Goal: Task Accomplishment & Management: Complete application form

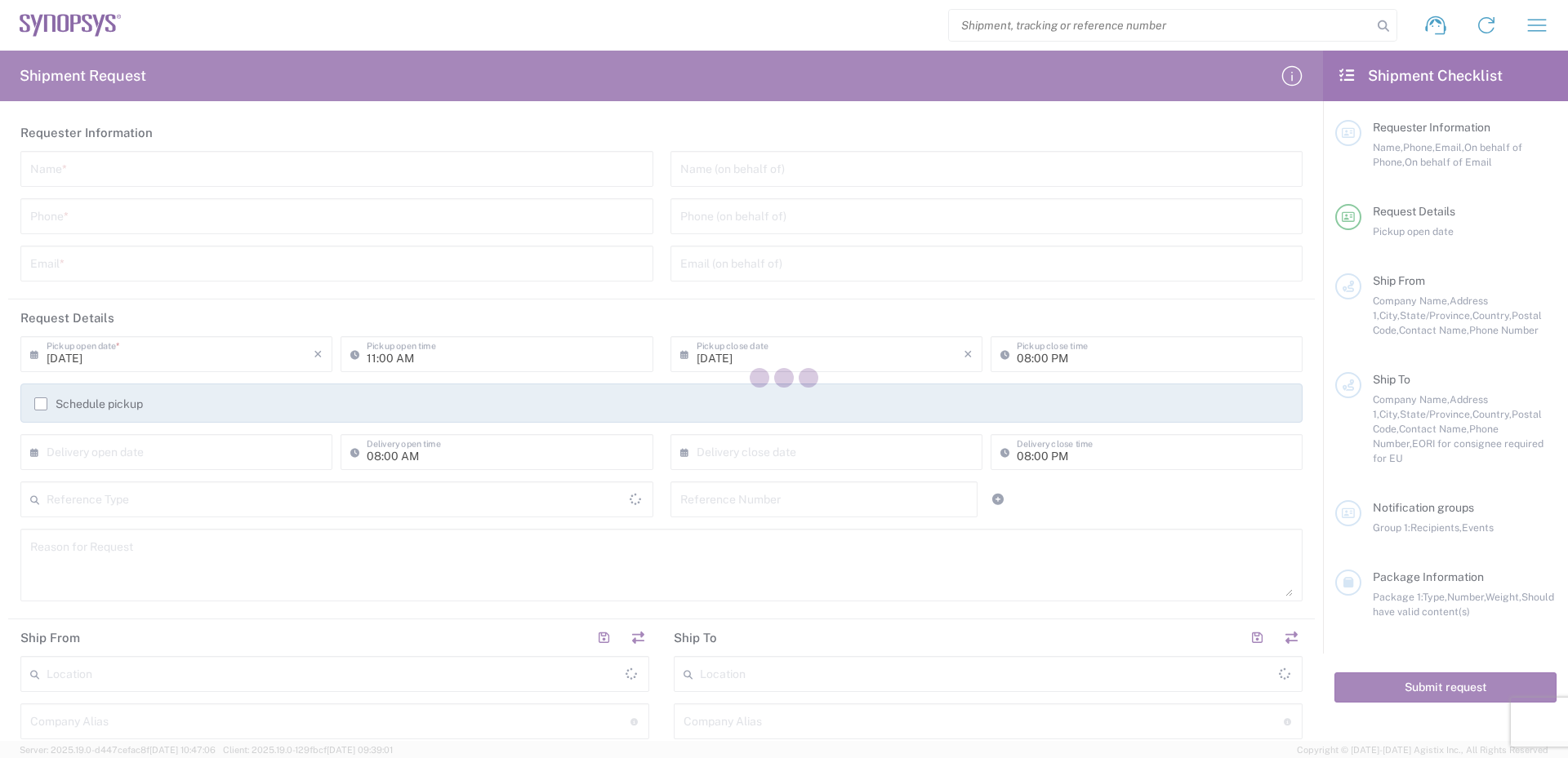
type input "[GEOGRAPHIC_DATA]"
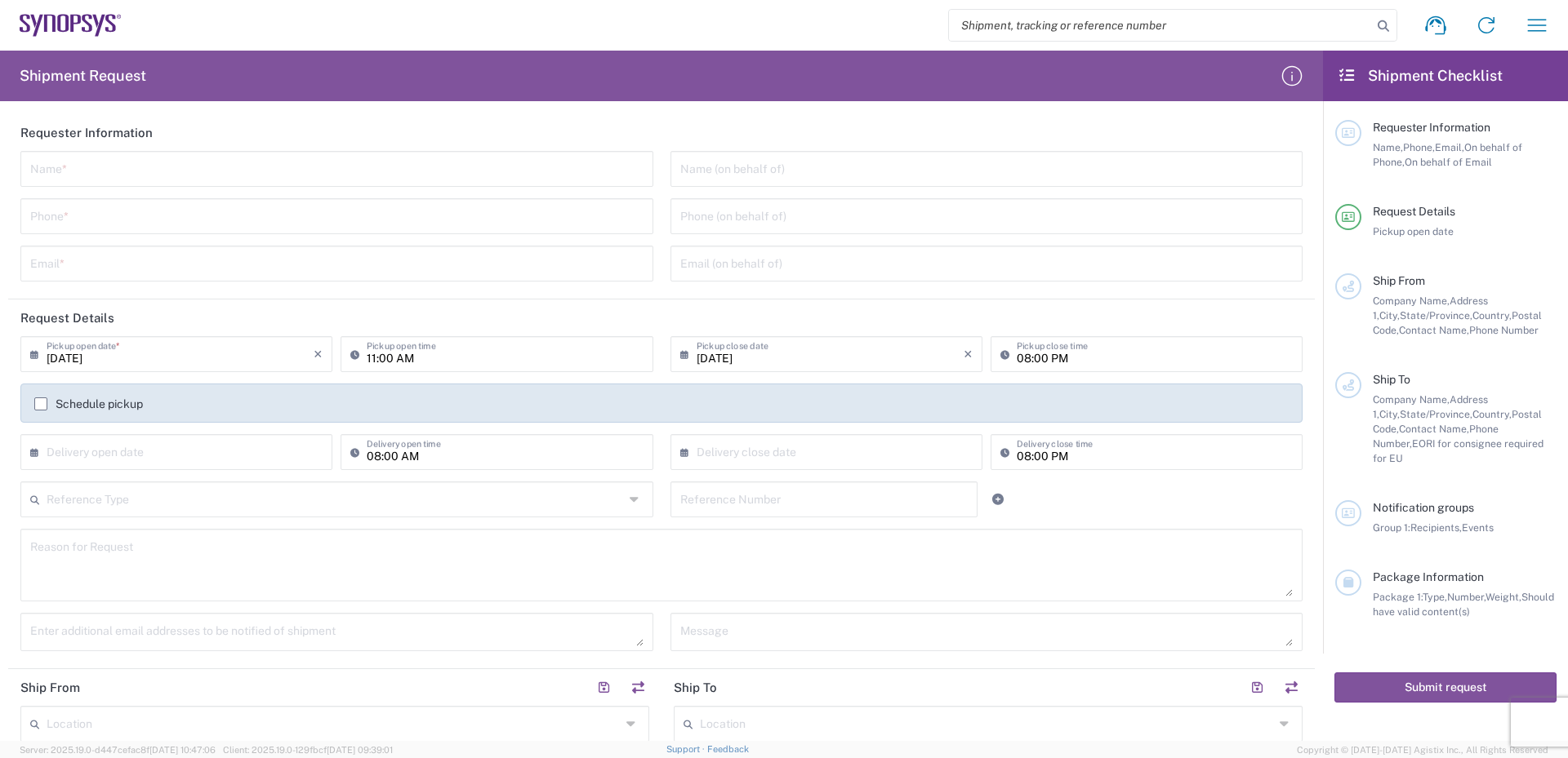
click at [143, 168] on input "text" at bounding box center [337, 168] width 613 height 29
type input "[PERSON_NAME]"
click at [122, 214] on input "tel" at bounding box center [337, 215] width 613 height 29
type input "[PHONE_NUMBER]"
click at [121, 262] on input "text" at bounding box center [337, 263] width 613 height 29
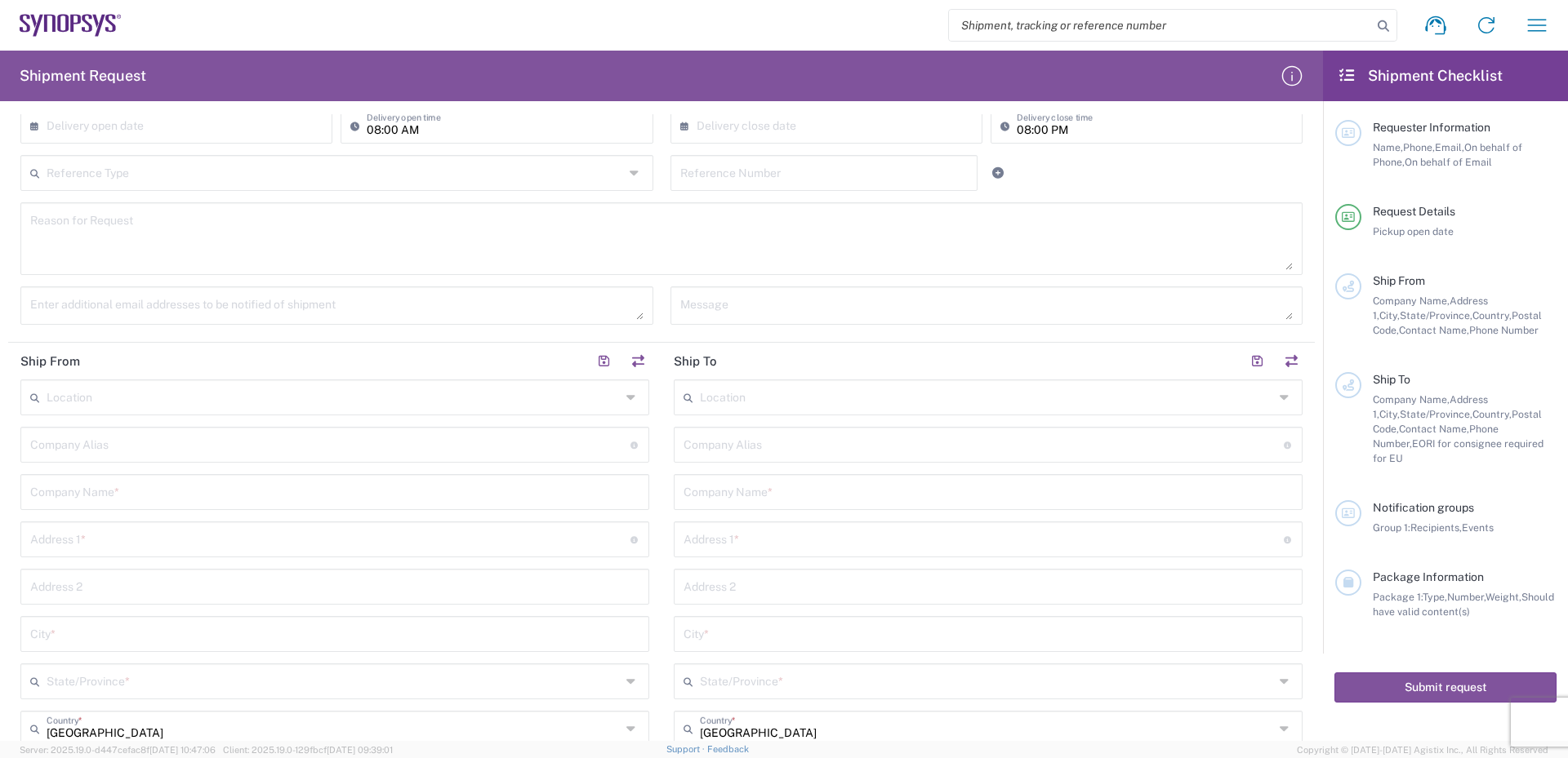
scroll to position [408, 0]
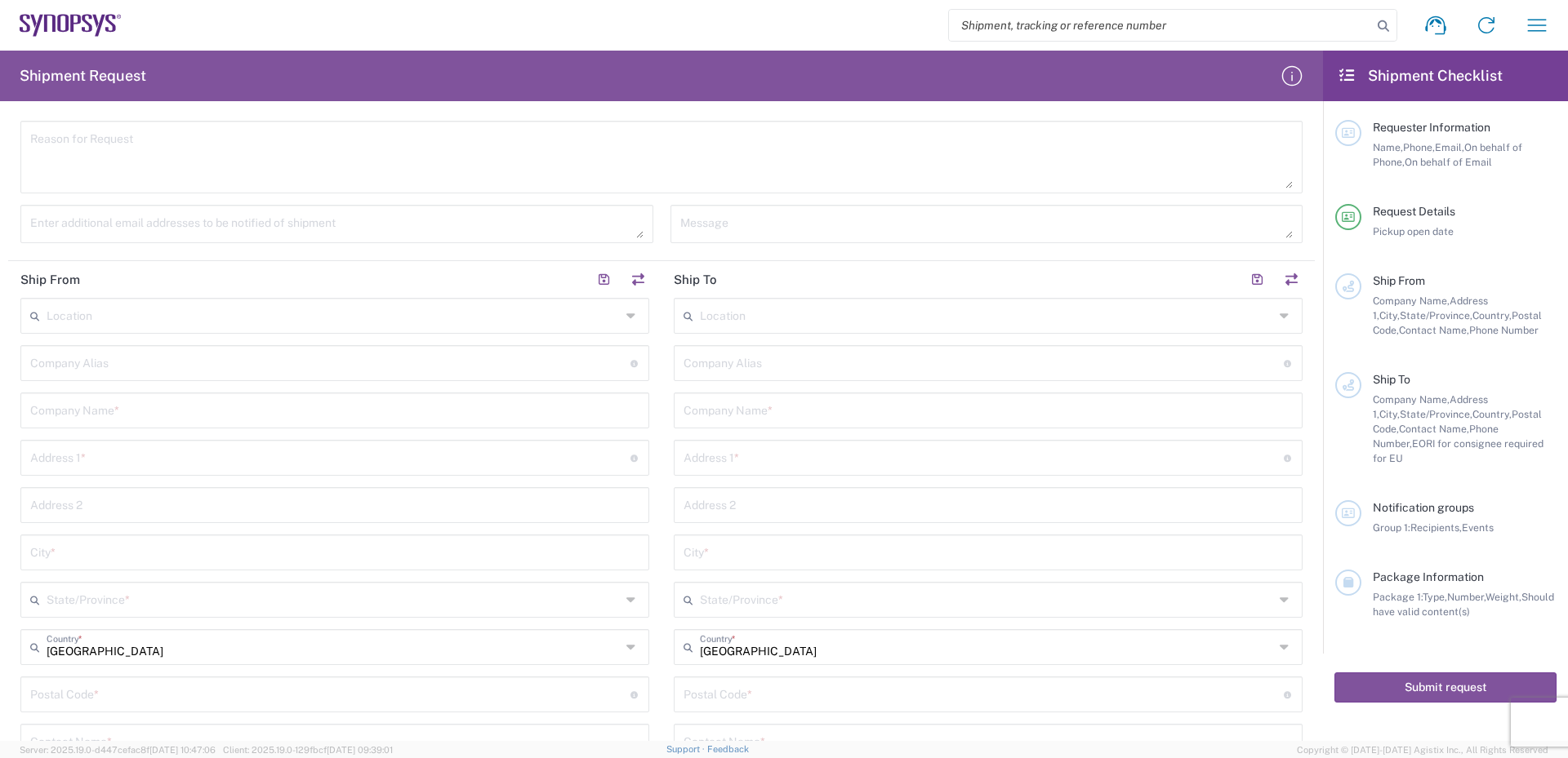
type input "[EMAIL_ADDRESS][DOMAIN_NAME]"
click at [186, 403] on input "text" at bounding box center [335, 409] width 609 height 29
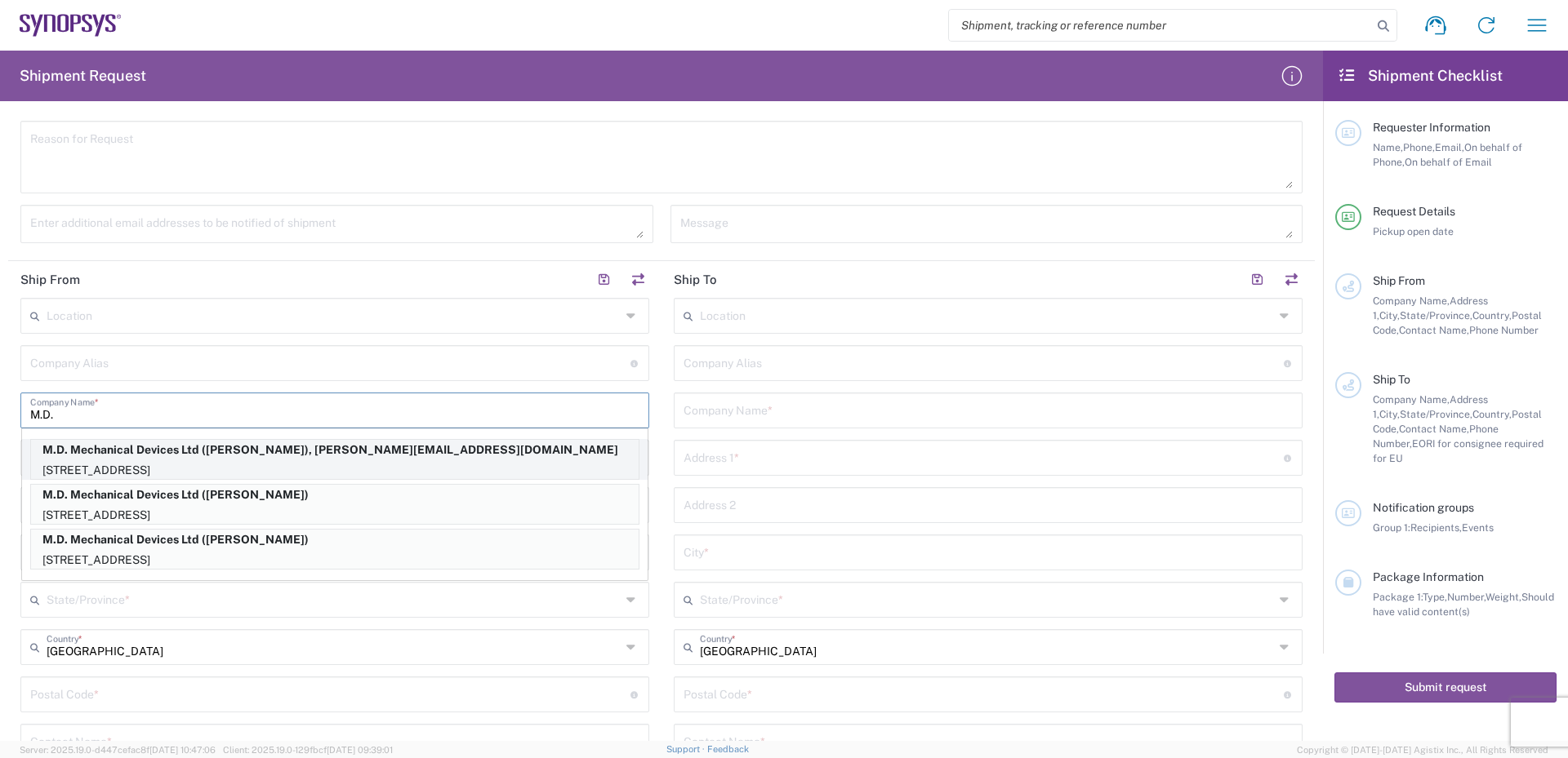
click at [206, 447] on p "M.D. Mechanical Devices Ltd ([PERSON_NAME]), [PERSON_NAME][EMAIL_ADDRESS][DOMAI…" at bounding box center [335, 449] width 608 height 21
type input "M.D. Mechanical Devices Ltd"
type input "Haamelim 34"
type input "[GEOGRAPHIC_DATA]"
type input "Israel"
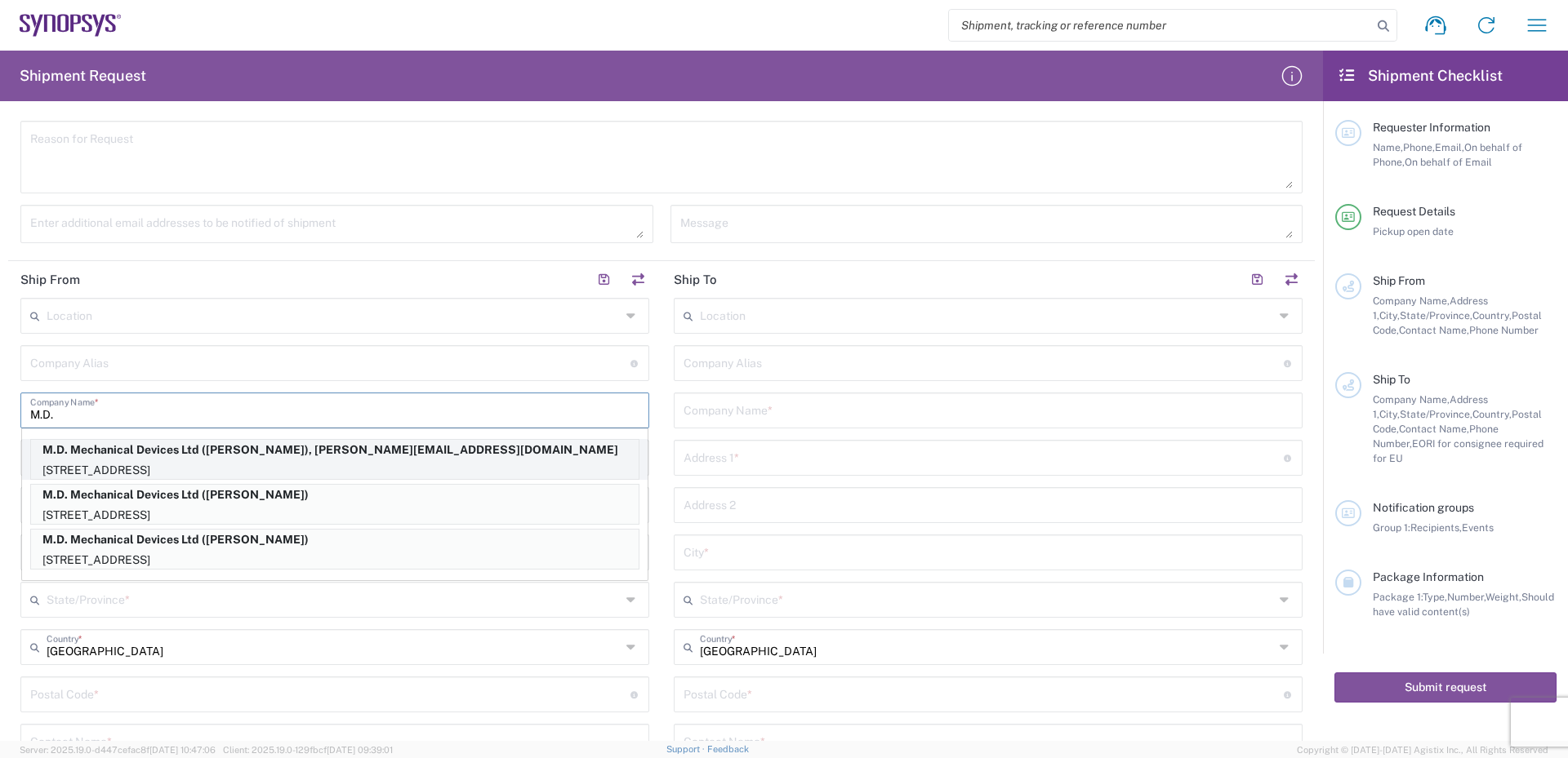
type input "2624409"
type input "[PERSON_NAME]"
type input "0507956680"
type input "[PERSON_NAME][EMAIL_ADDRESS][DOMAIN_NAME]"
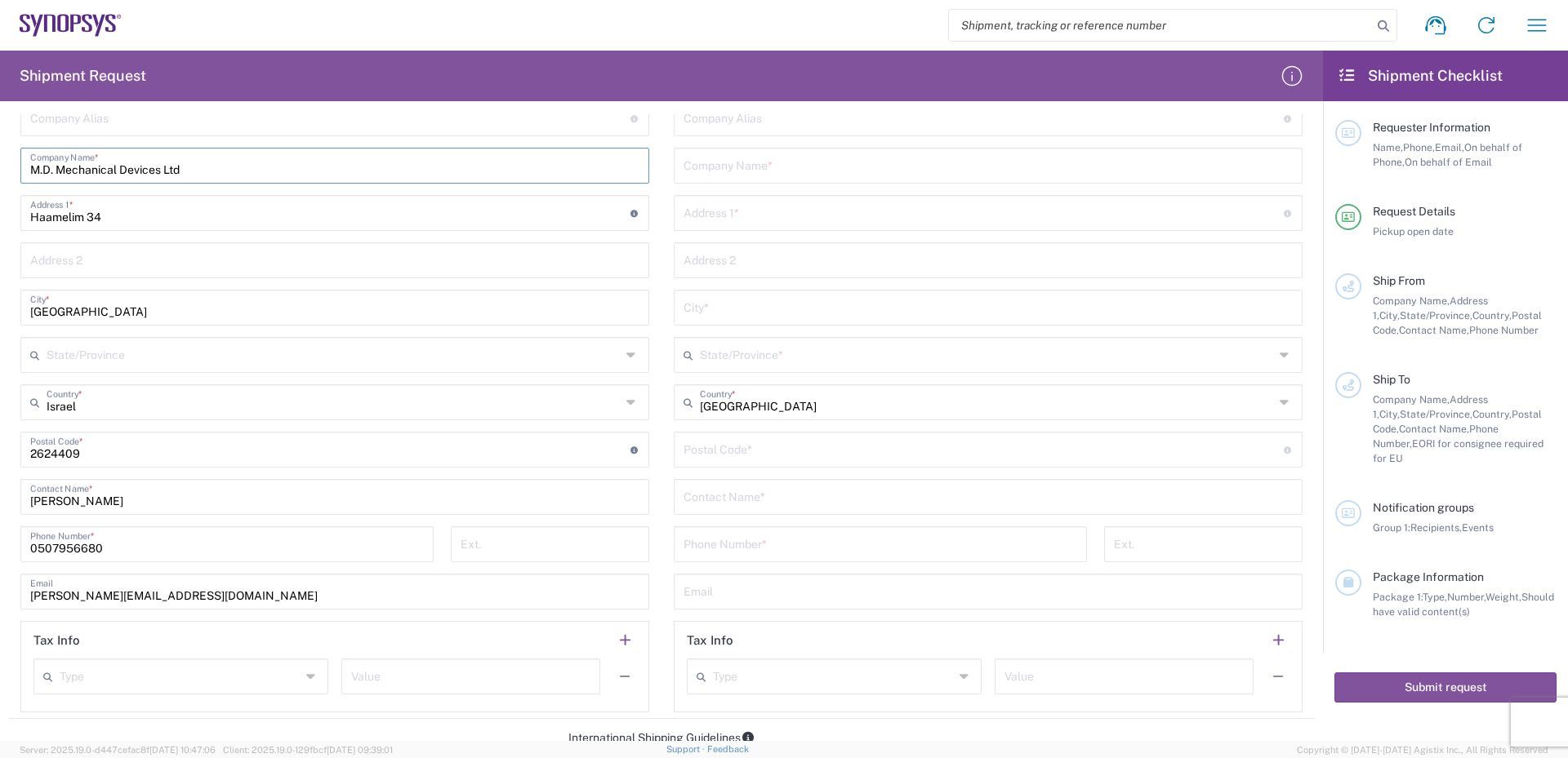
scroll to position [735, 0]
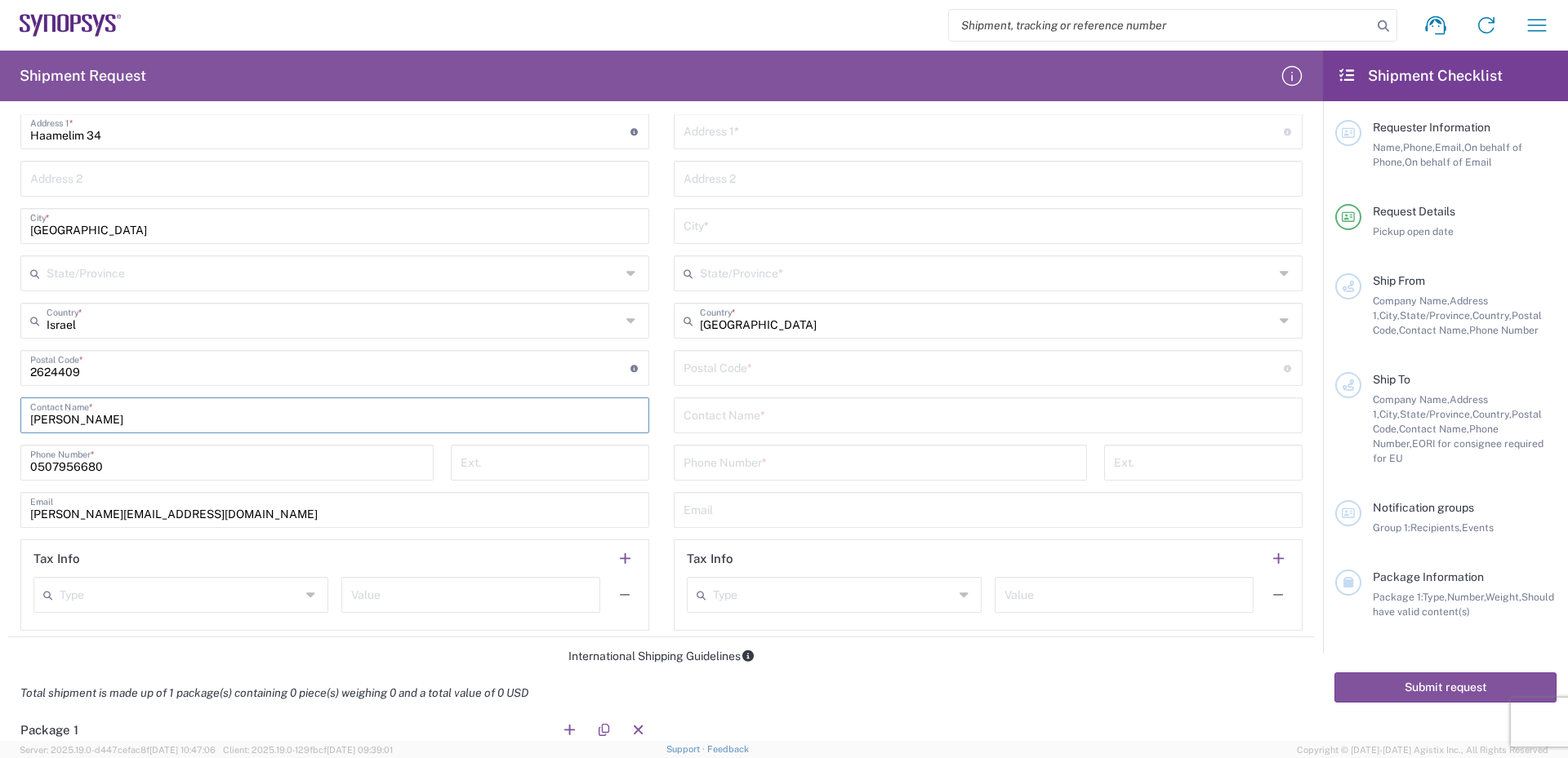
drag, startPoint x: 118, startPoint y: 419, endPoint x: 7, endPoint y: 415, distance: 111.1
click at [7, 415] on form "Requester Information [PERSON_NAME] Name * [PHONE_NUMBER] Phone * [EMAIL_ADDRES…" at bounding box center [661, 427] width 1323 height 627
type input "[PERSON_NAME]"
click at [123, 468] on input "0507956680" at bounding box center [227, 462] width 394 height 29
drag, startPoint x: 44, startPoint y: 468, endPoint x: 110, endPoint y: 469, distance: 66.0
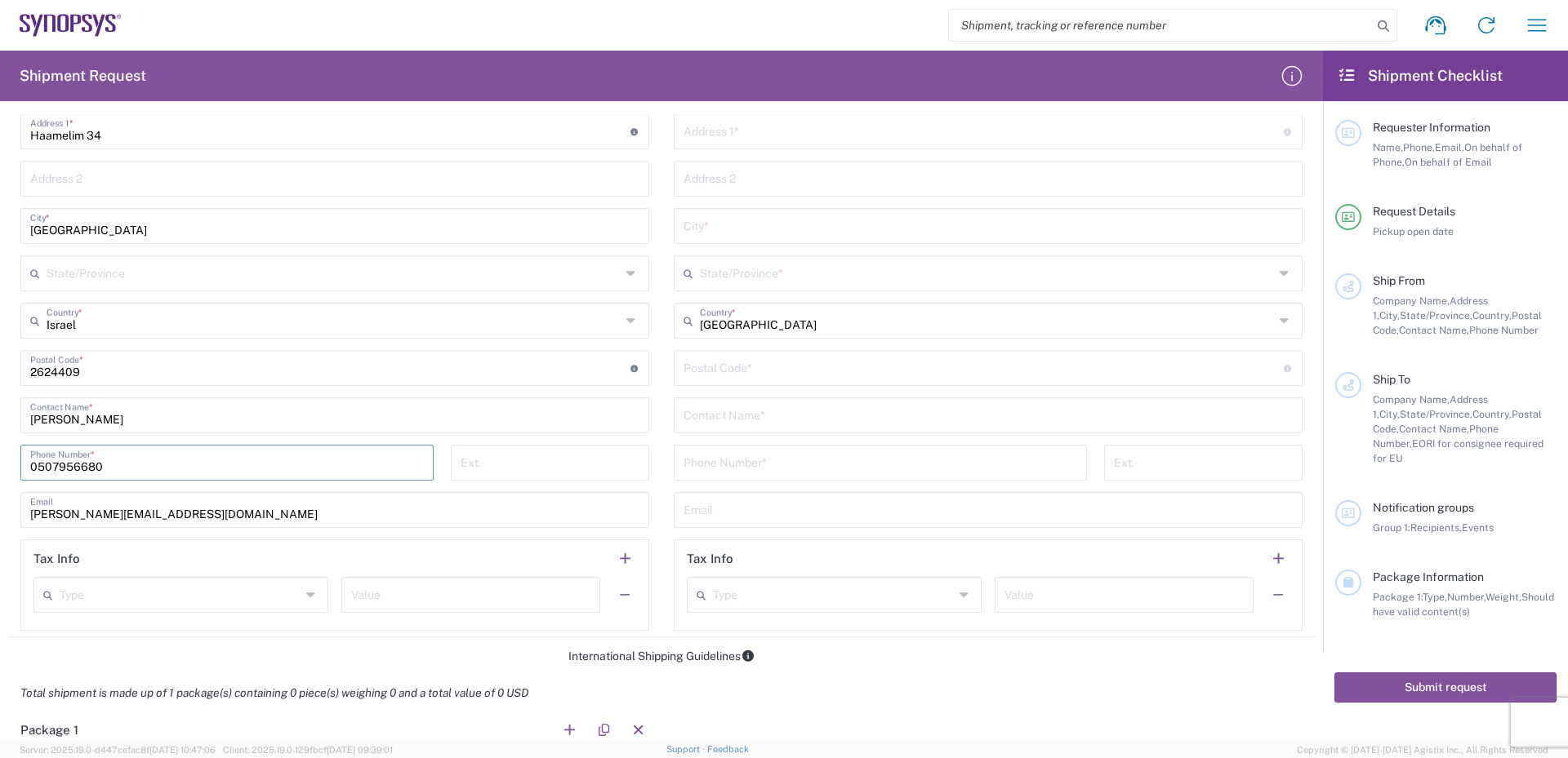
click at [110, 469] on input "0507956680" at bounding box center [227, 462] width 394 height 29
type input "0522097458"
drag, startPoint x: 66, startPoint y: 515, endPoint x: 20, endPoint y: 512, distance: 46.1
click at [20, 512] on main "Location [GEOGRAPHIC_DATA] DE04 Agrate Brianza IT01 [GEOGRAPHIC_DATA] DE02 [GEO…" at bounding box center [335, 301] width 653 height 659
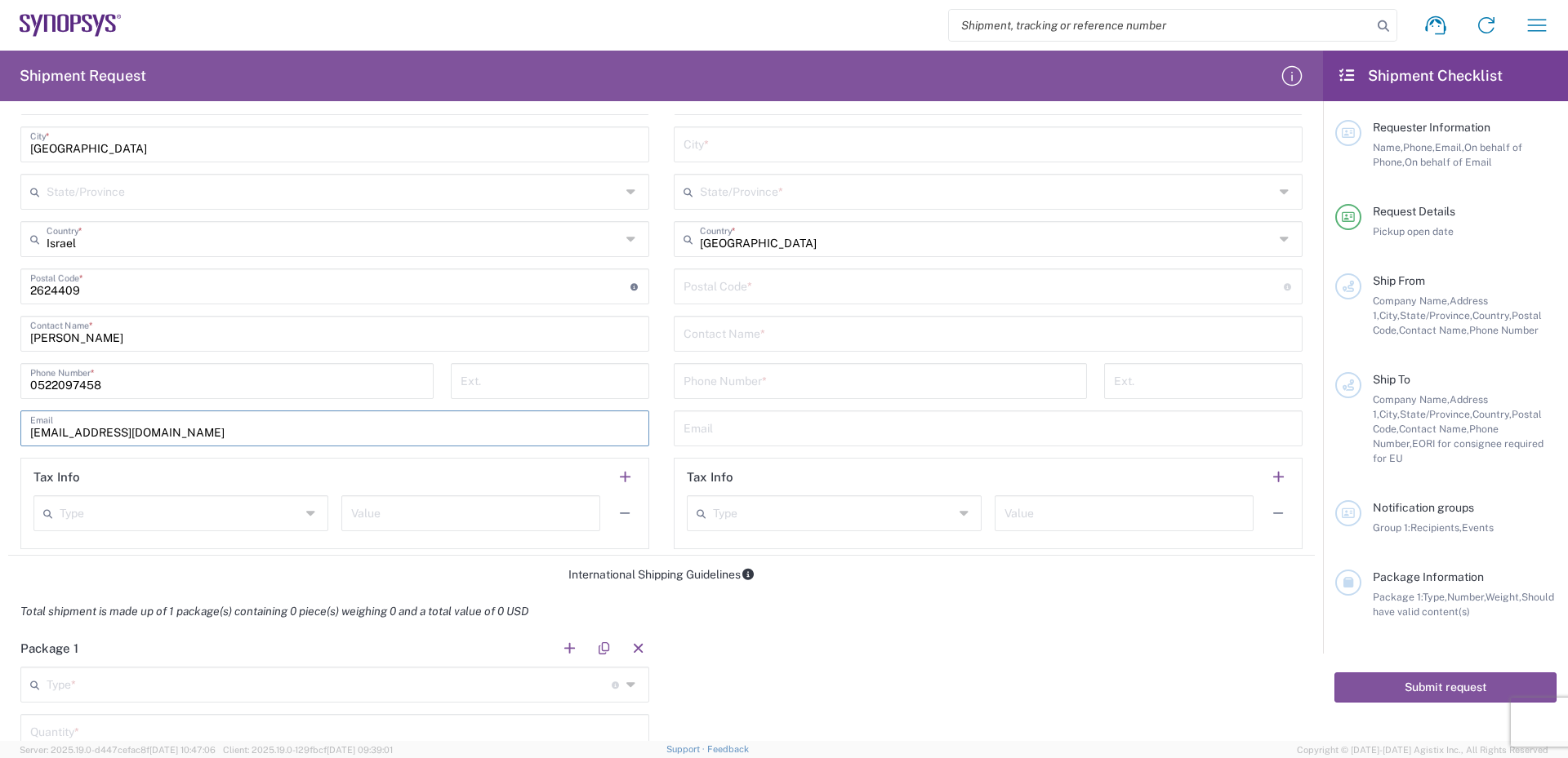
scroll to position [571, 0]
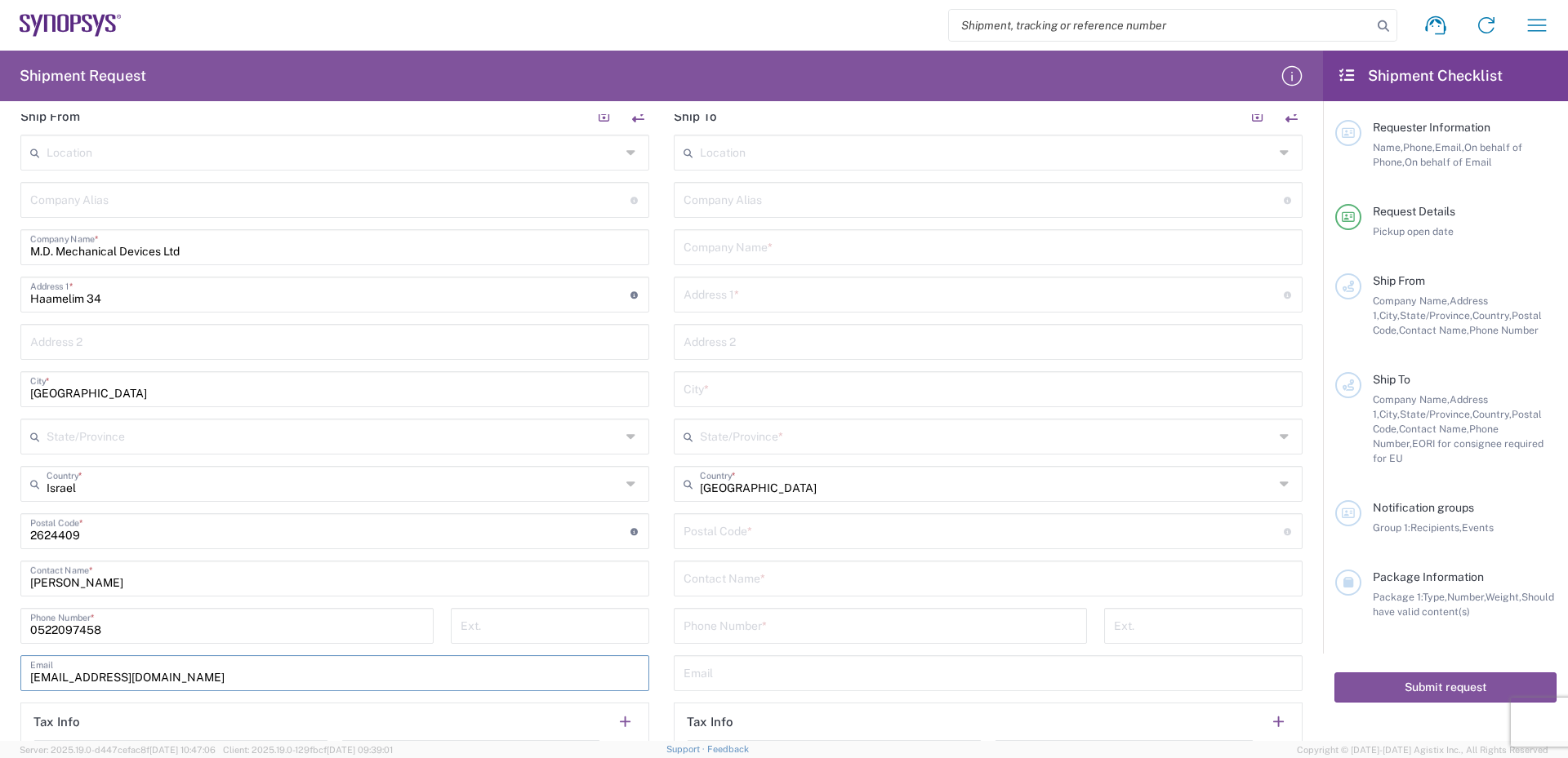
type input "[EMAIL_ADDRESS][DOMAIN_NAME]"
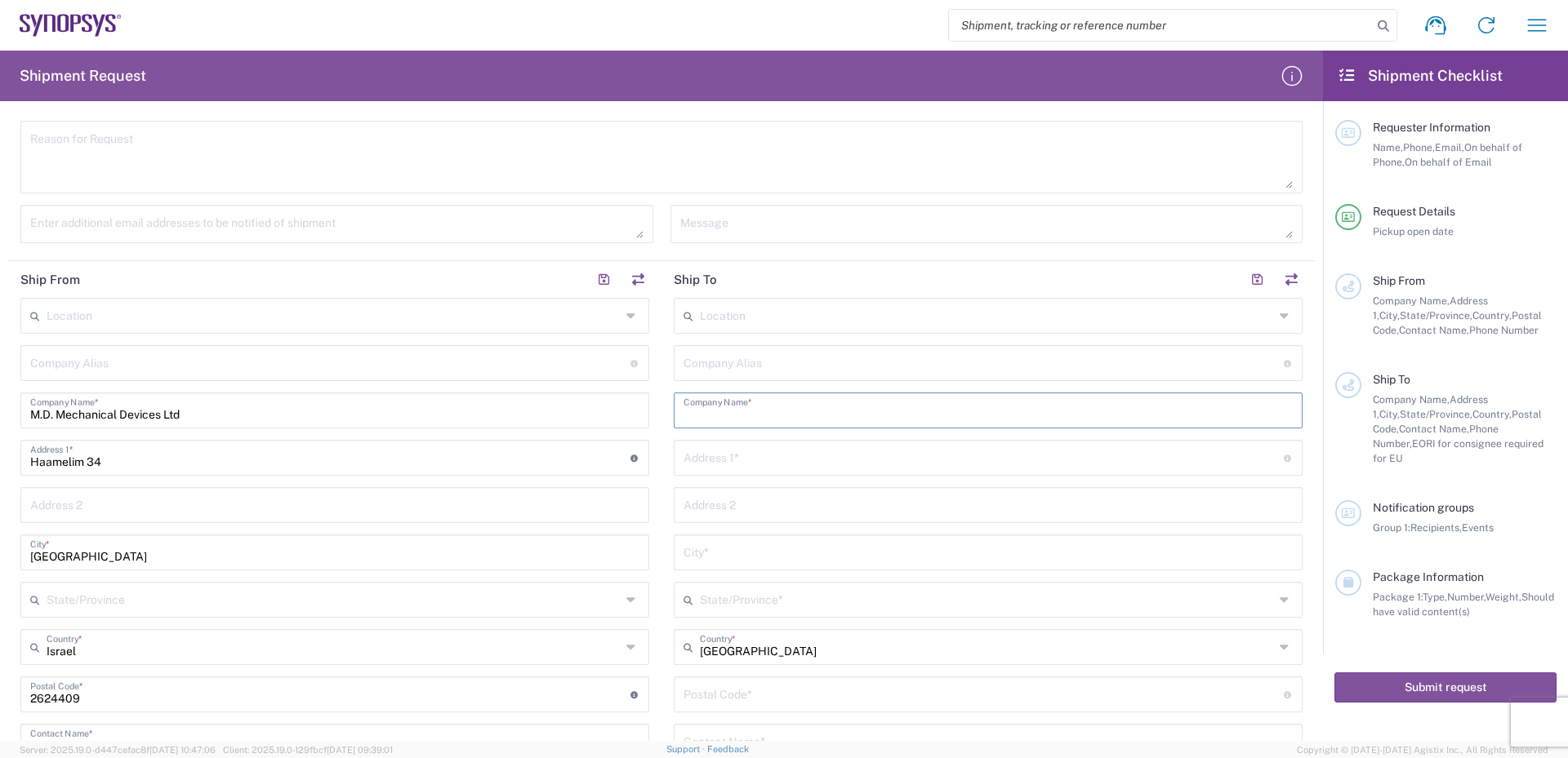
click at [791, 412] on input "text" at bounding box center [988, 409] width 609 height 29
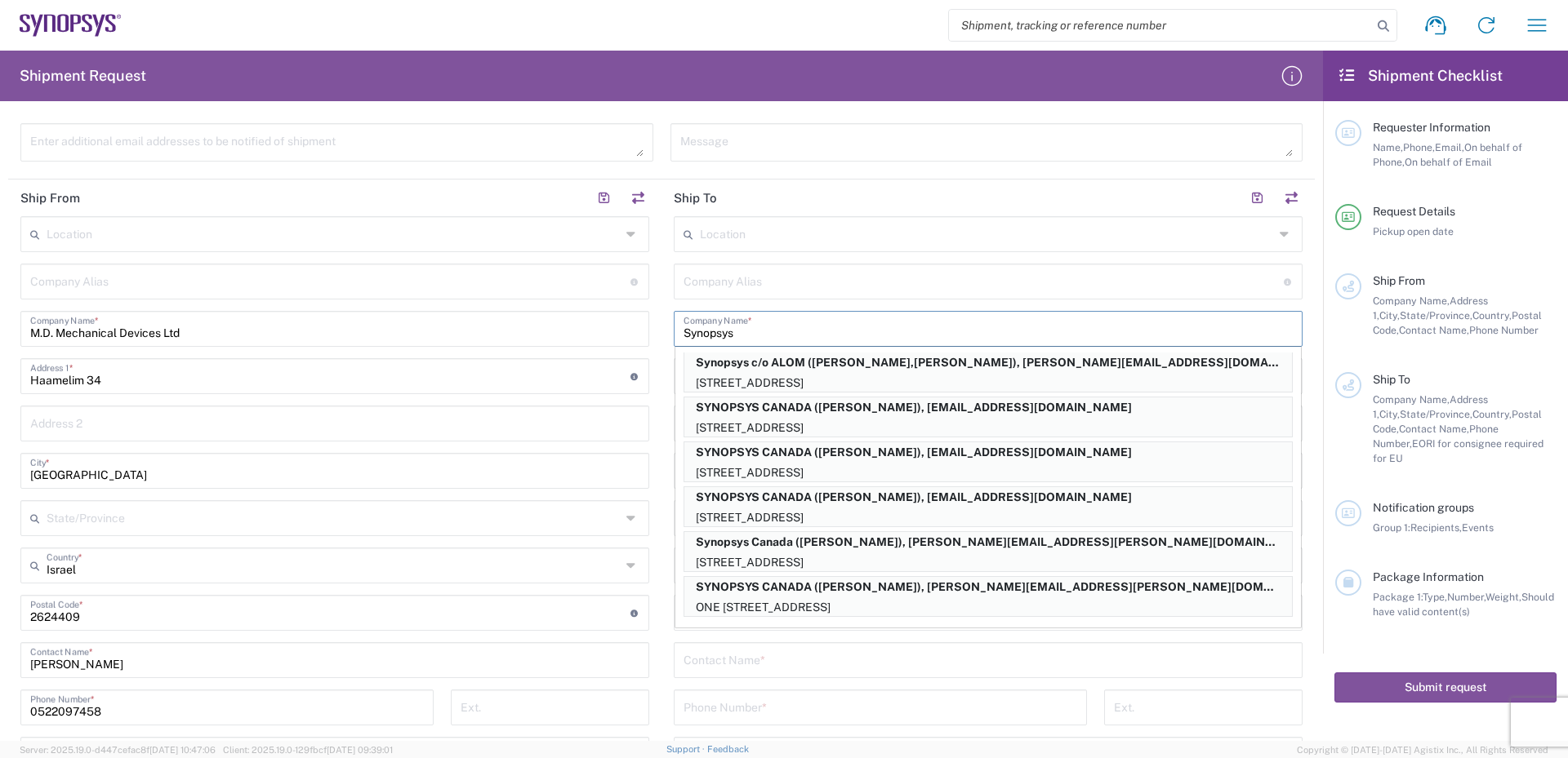
scroll to position [571, 0]
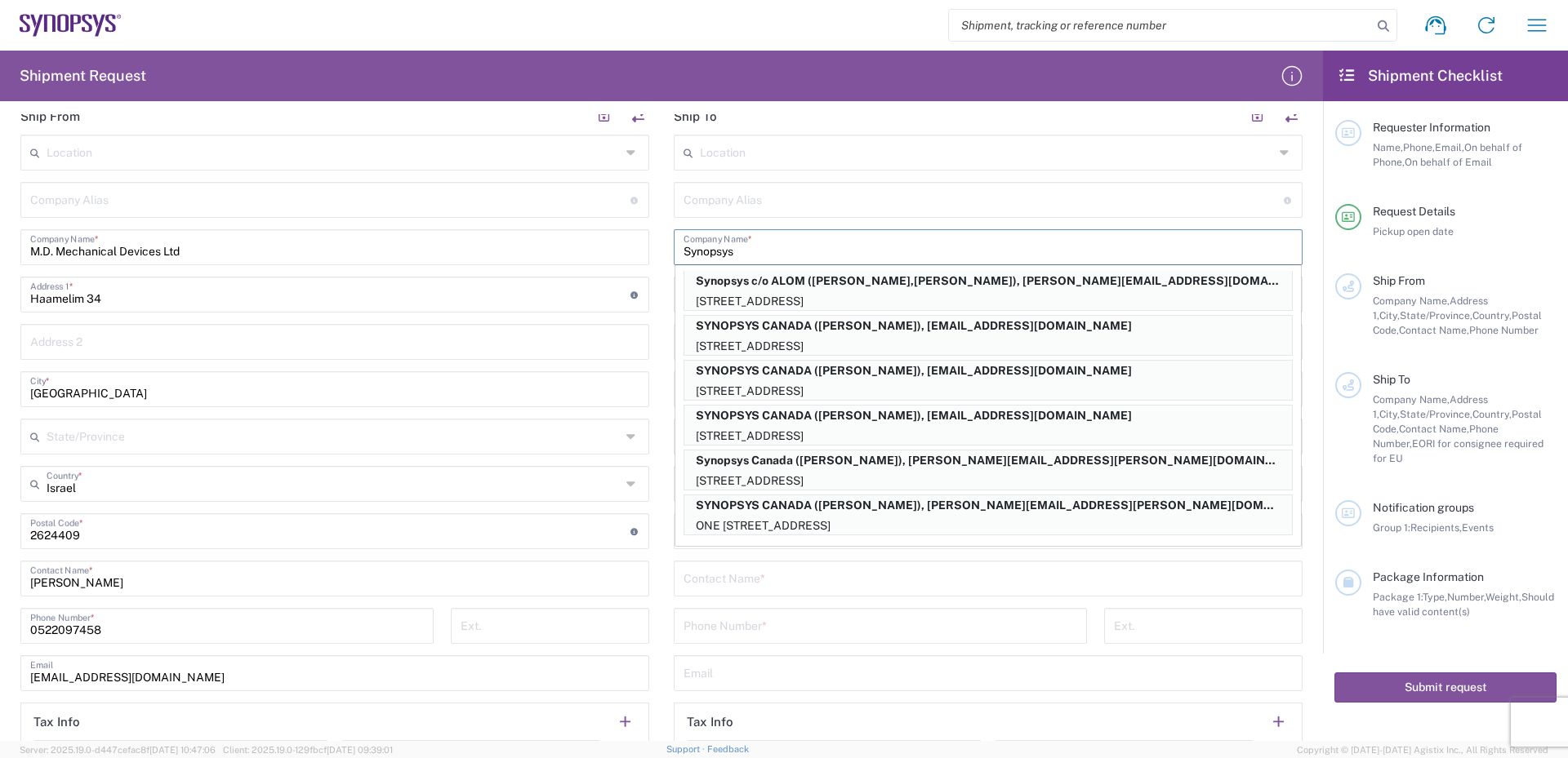
click at [753, 248] on input "Synopsys" at bounding box center [988, 246] width 609 height 29
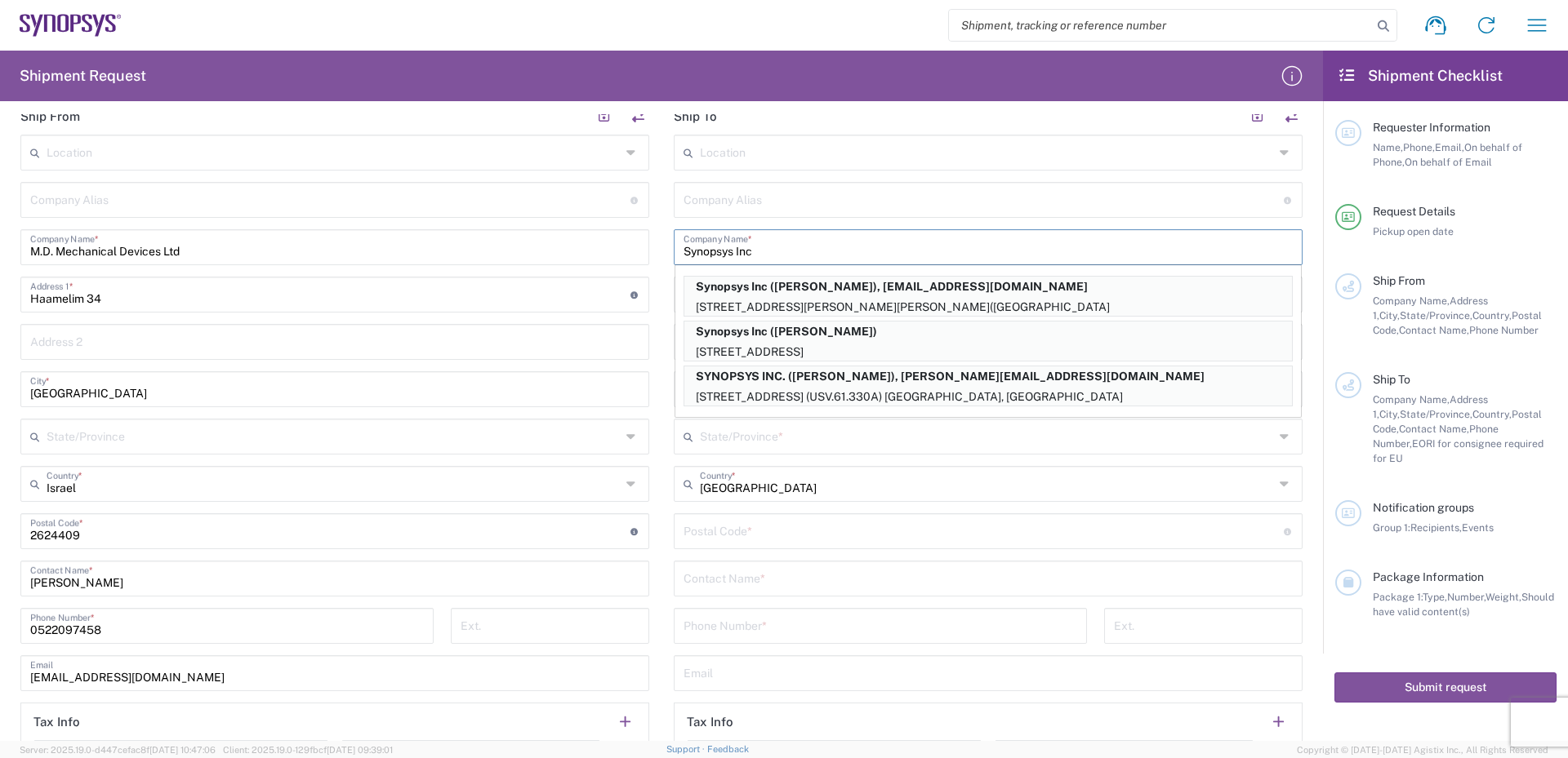
type input "Synopsys Inc"
click at [757, 200] on input "text" at bounding box center [984, 199] width 600 height 29
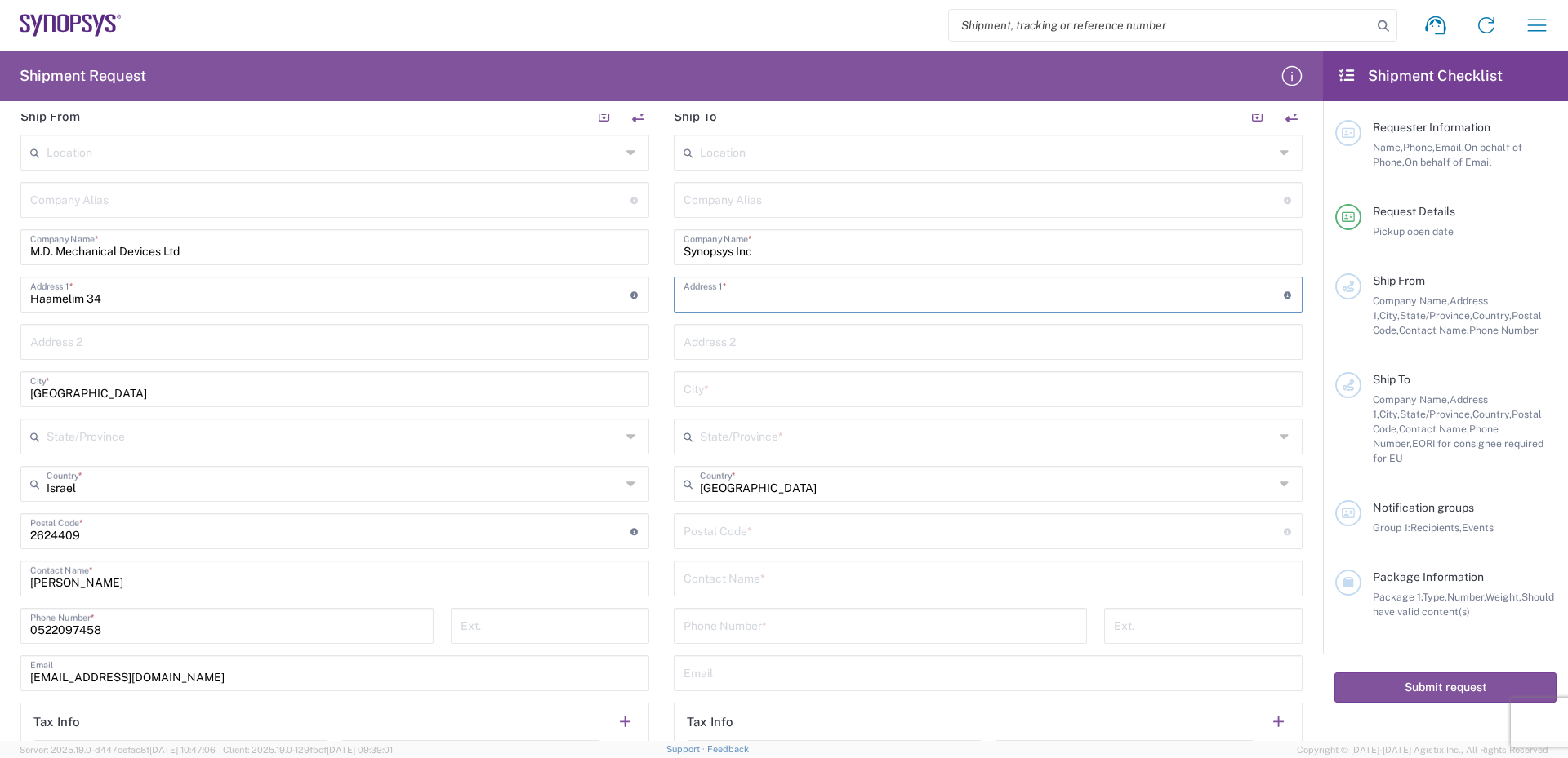
click at [732, 300] on input "text" at bounding box center [984, 293] width 600 height 29
click at [706, 294] on input "text" at bounding box center [984, 293] width 600 height 29
paste input "[STREET_ADDRESS][PERSON_NAME]"
type input "[STREET_ADDRESS][PERSON_NAME]"
click at [705, 388] on input "text" at bounding box center [988, 388] width 609 height 29
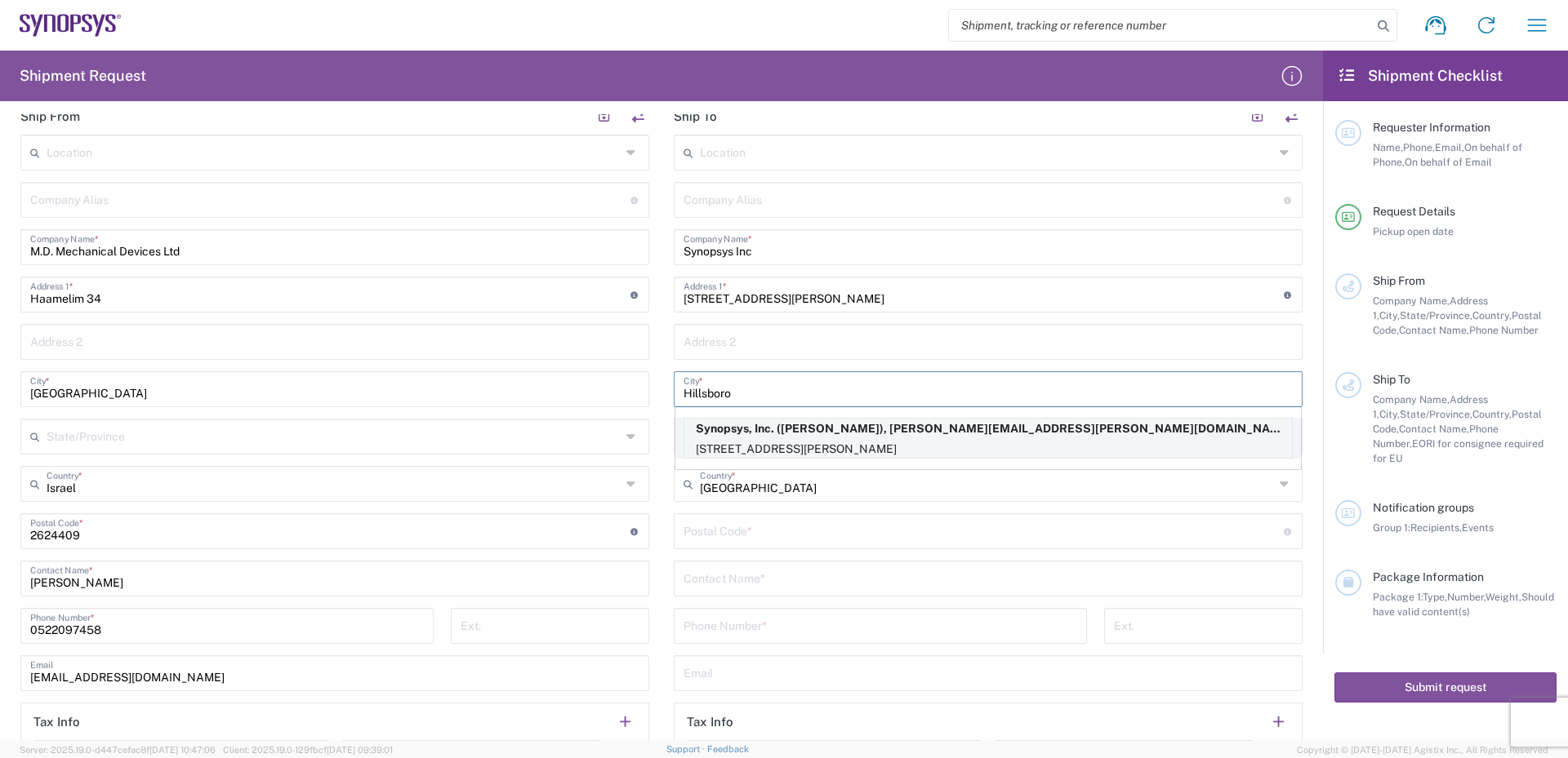
type input "Hillsboro"
click at [796, 438] on p "Synopsys, Inc. ([PERSON_NAME]), [PERSON_NAME][EMAIL_ADDRESS][PERSON_NAME][DOMAI…" at bounding box center [987, 429] width 608 height 21
type input "Synopsys Hillsboro"
type input "Synopsys, Inc."
type input "[STREET_ADDRESS][PERSON_NAME]"
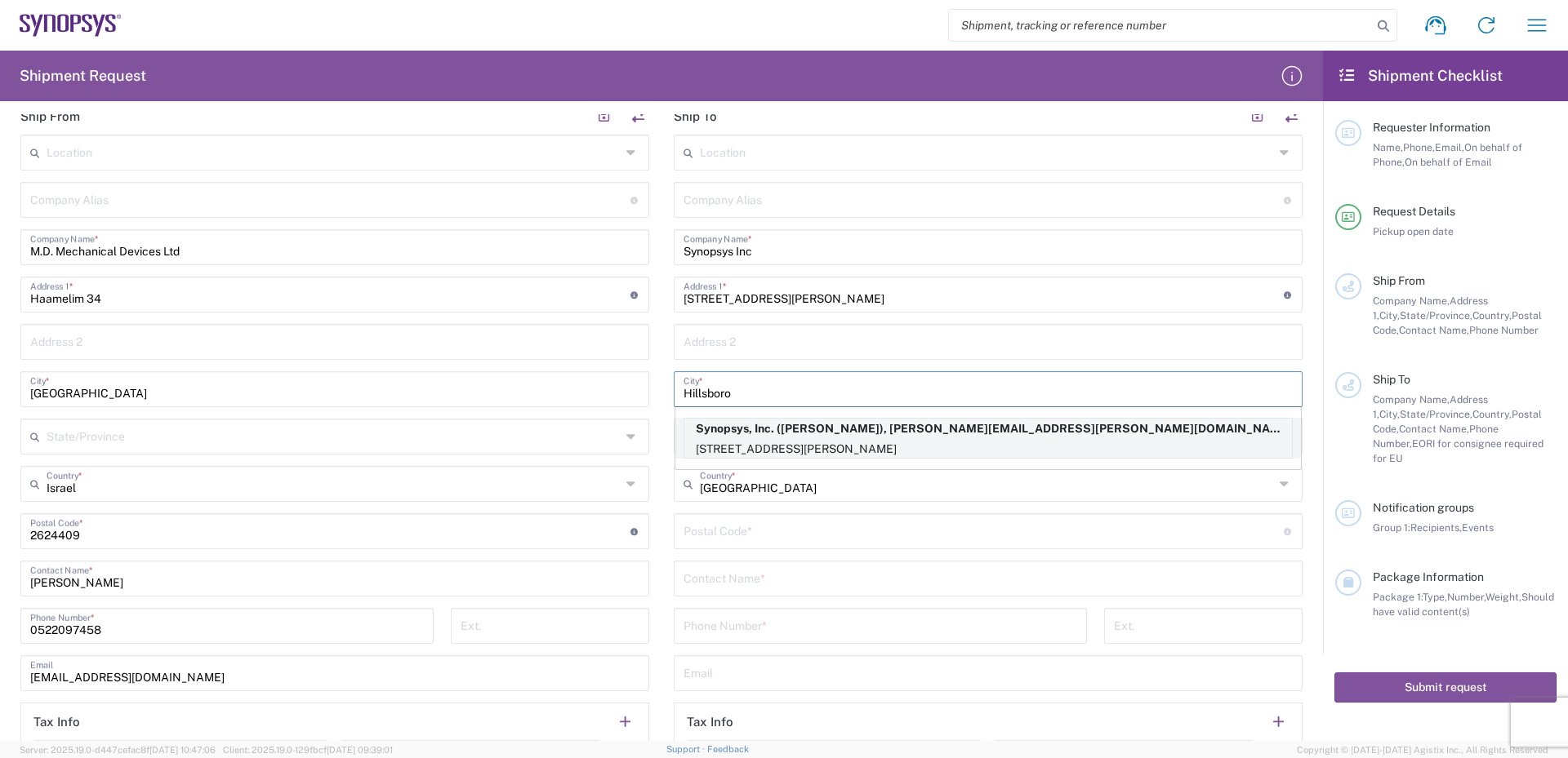
type input "Suite 400"
type input "[US_STATE]"
type input "97124"
type input "[PERSON_NAME]"
type input "5038808195"
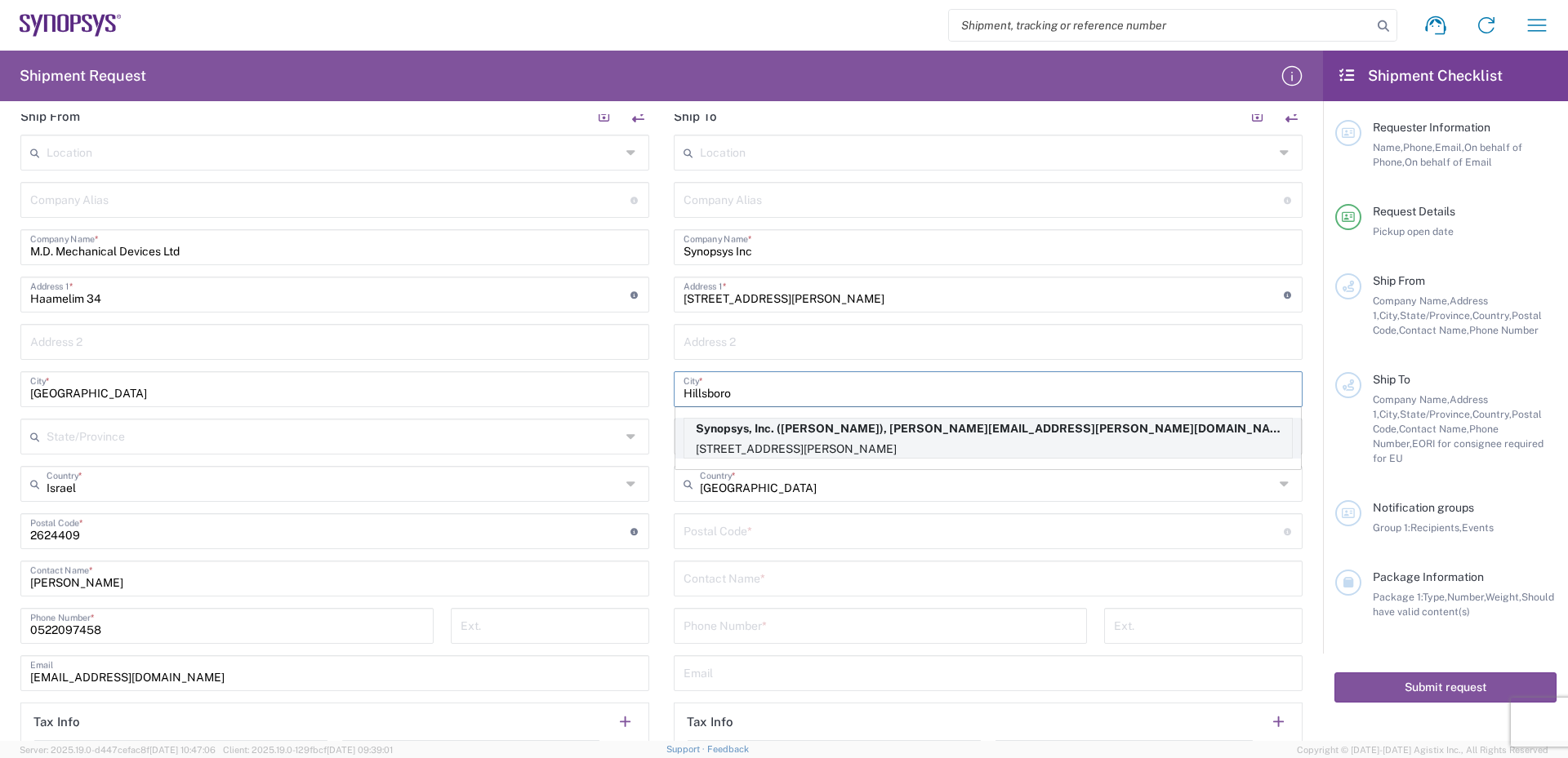
type input "[PERSON_NAME][EMAIL_ADDRESS][PERSON_NAME][DOMAIN_NAME]"
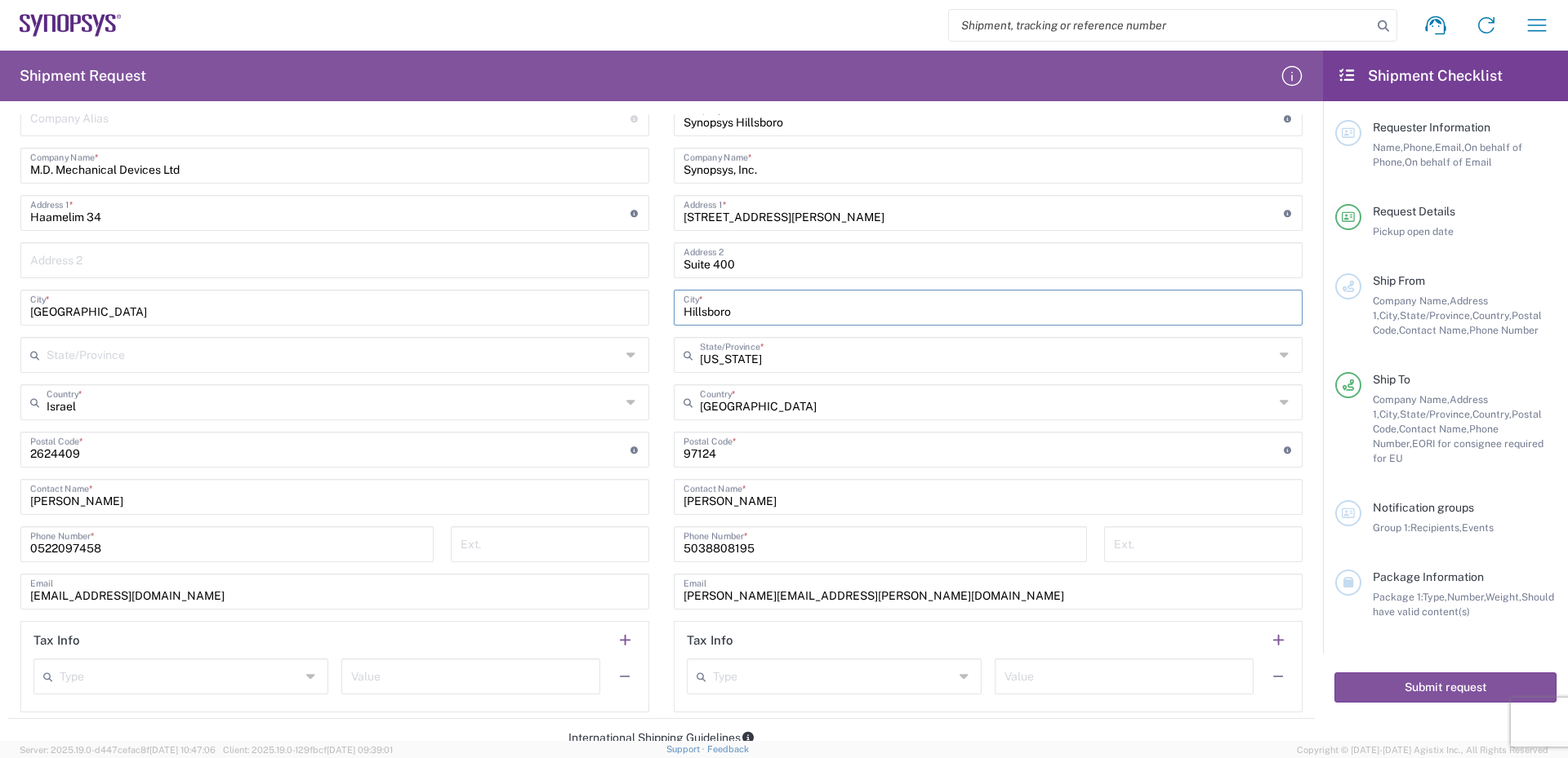
scroll to position [735, 0]
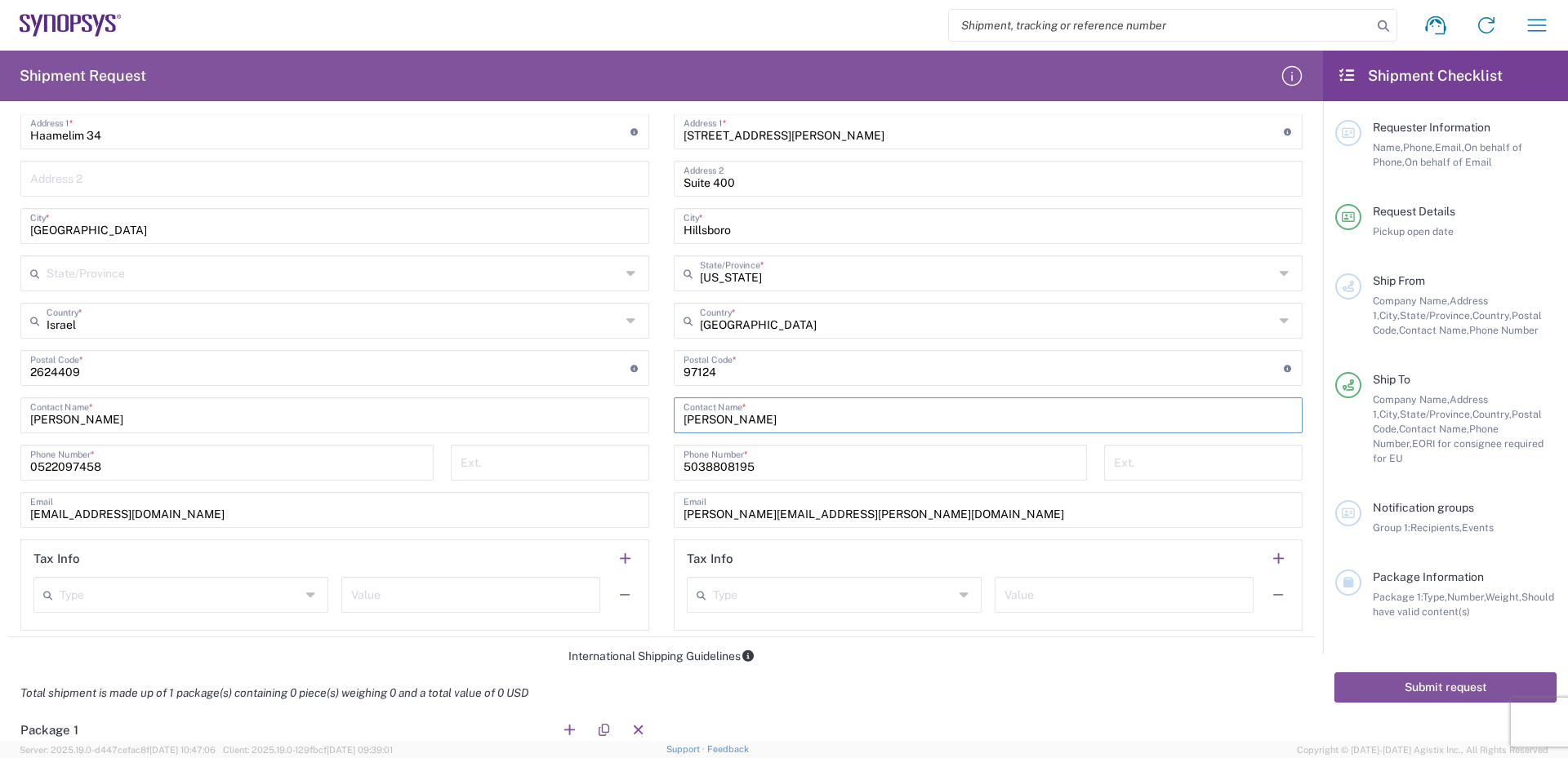
drag, startPoint x: 680, startPoint y: 415, endPoint x: 751, endPoint y: 421, distance: 71.3
click at [751, 421] on input "[PERSON_NAME]" at bounding box center [988, 414] width 609 height 29
type input "[PERSON_NAME]"
drag, startPoint x: 698, startPoint y: 466, endPoint x: 751, endPoint y: 466, distance: 53.0
click at [751, 466] on input "5038808195" at bounding box center [880, 462] width 394 height 29
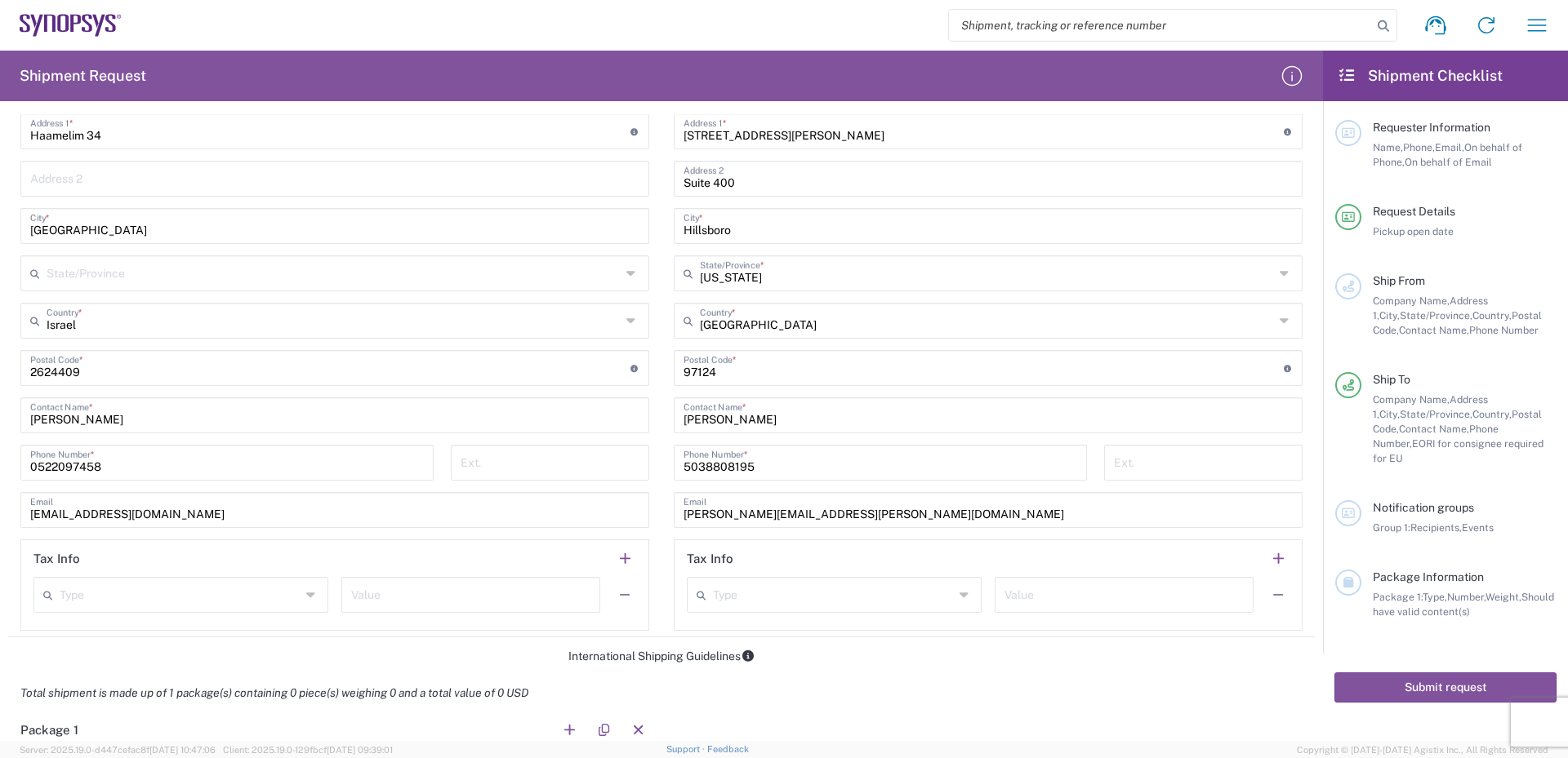
click at [676, 471] on div "[PHONE_NUMBER] Phone Number *" at bounding box center [880, 463] width 413 height 36
drag, startPoint x: 678, startPoint y: 467, endPoint x: 752, endPoint y: 466, distance: 74.0
click at [752, 466] on input "5038808195" at bounding box center [880, 462] width 394 height 29
paste input "9399670"
type input "5039399670"
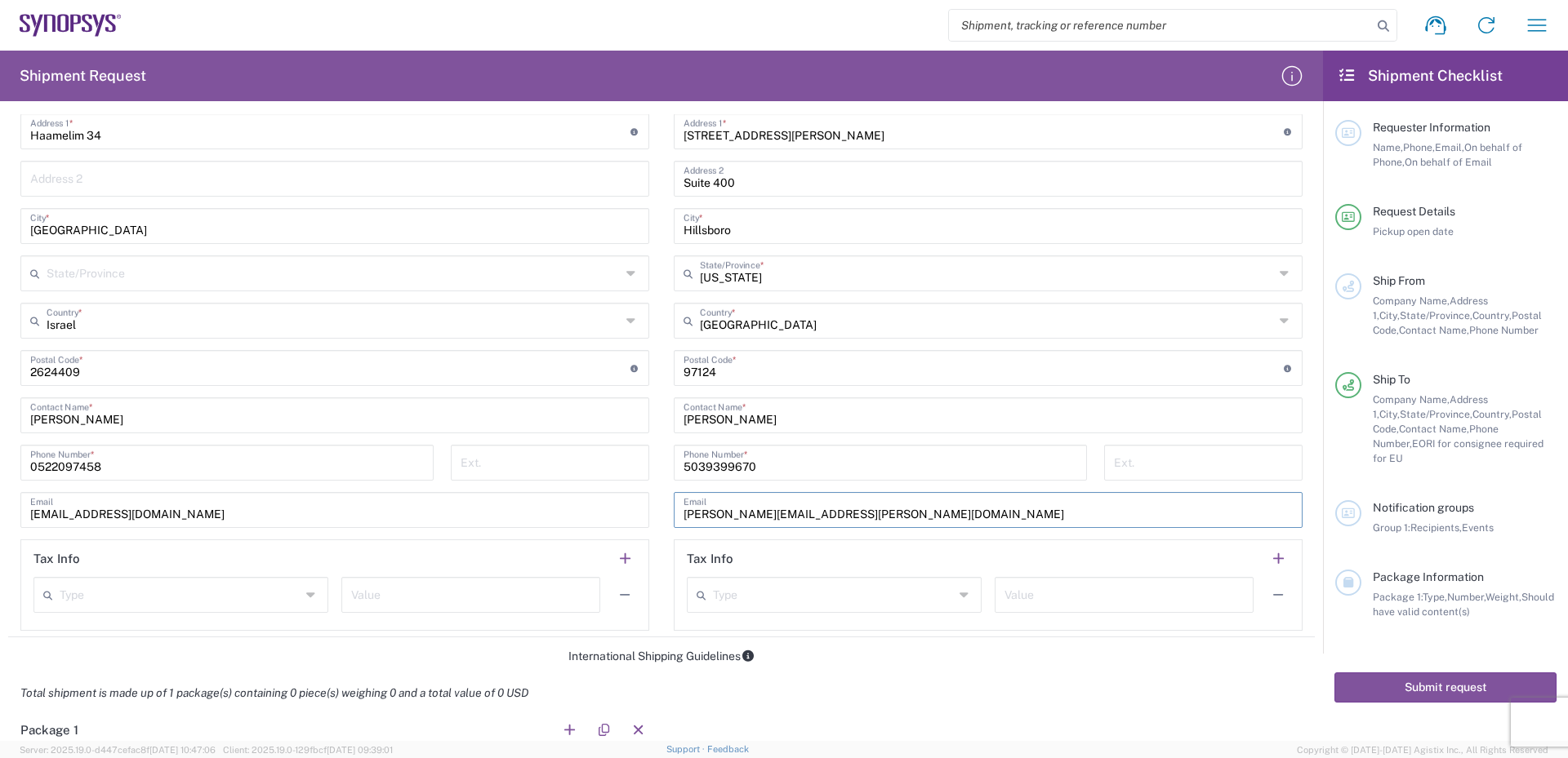
drag, startPoint x: 844, startPoint y: 515, endPoint x: 670, endPoint y: 512, distance: 174.0
click at [674, 512] on div "[PERSON_NAME][EMAIL_ADDRESS][PERSON_NAME][DOMAIN_NAME] Email" at bounding box center [988, 510] width 629 height 36
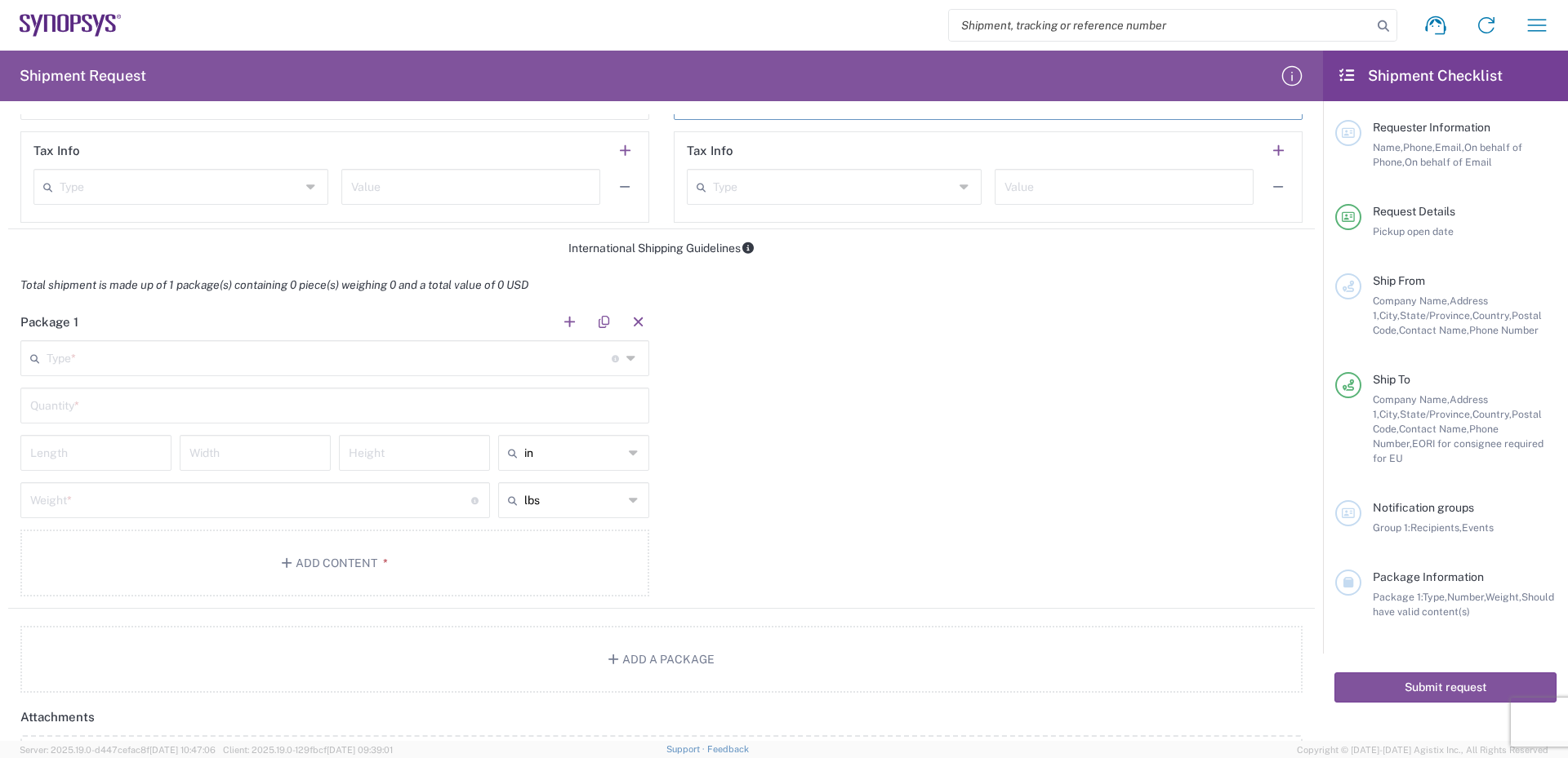
scroll to position [1224, 0]
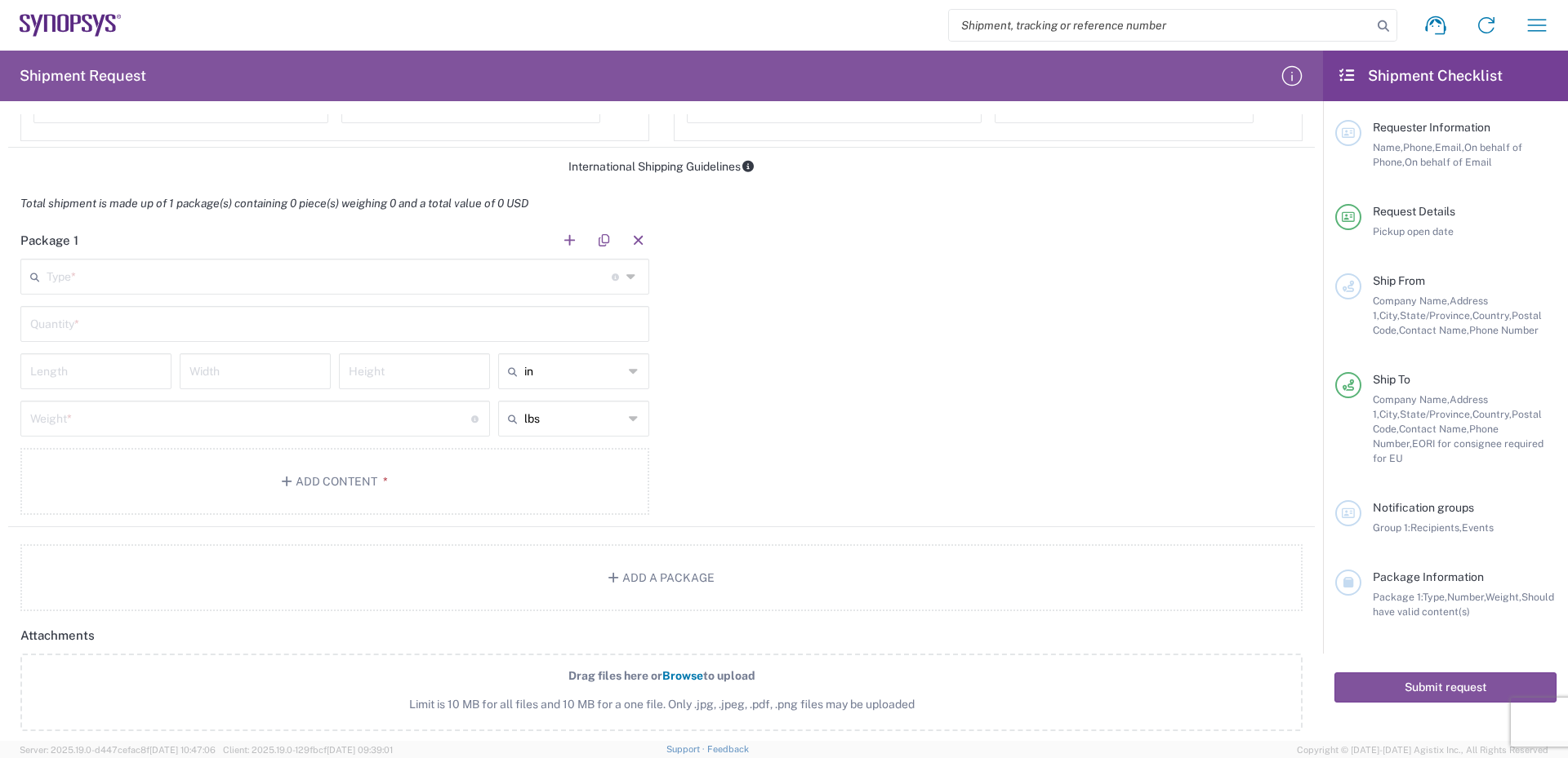
click at [180, 282] on input "text" at bounding box center [329, 275] width 565 height 29
click at [71, 529] on span "Cardboard Box(es)" at bounding box center [332, 526] width 620 height 25
type input "Cardboard Box(es)"
click at [104, 327] on input "text" at bounding box center [335, 323] width 609 height 29
type input "1"
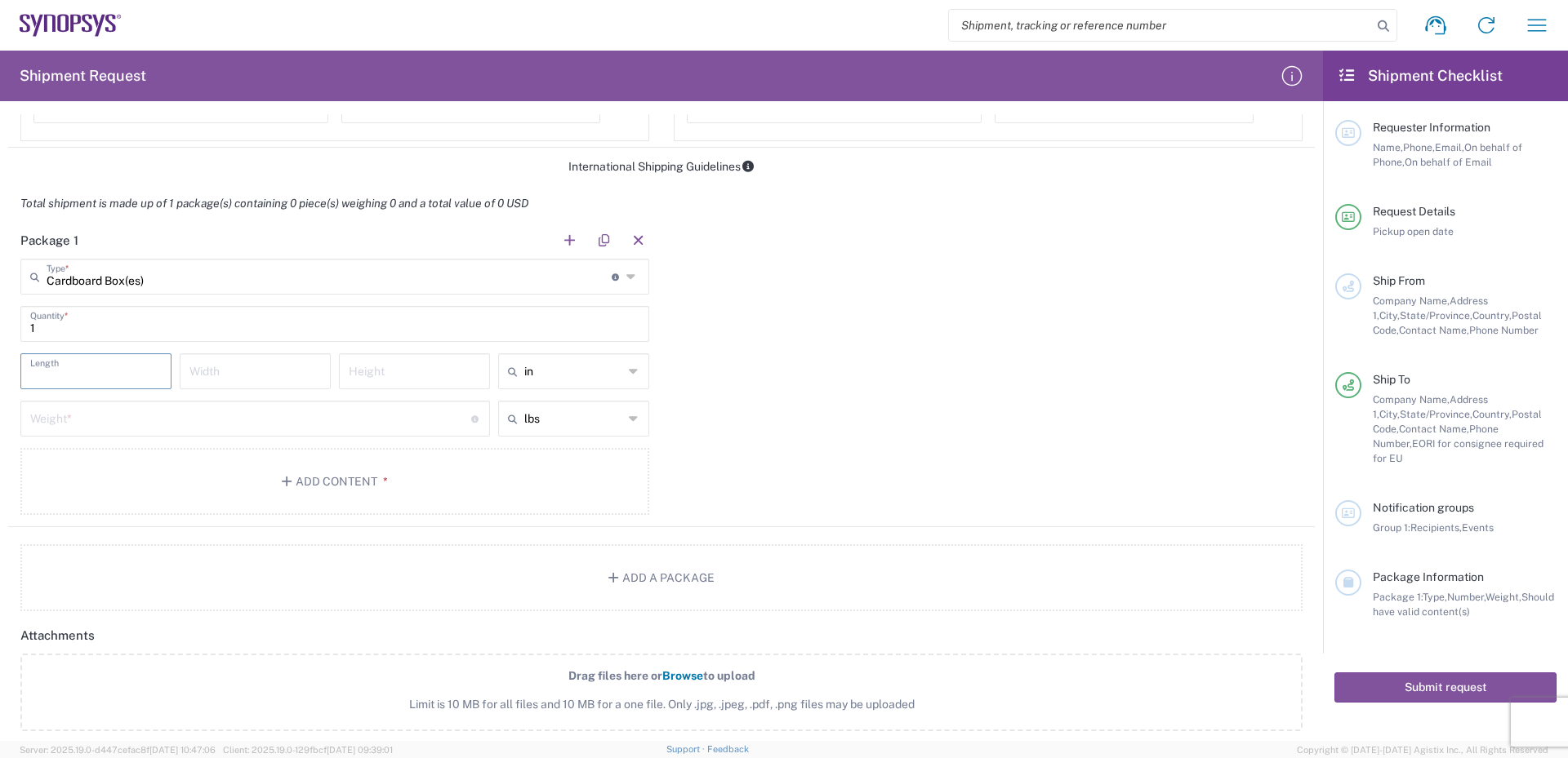
click at [118, 370] on input "number" at bounding box center [96, 370] width 131 height 29
type input "15"
click at [226, 366] on input "number" at bounding box center [255, 370] width 131 height 29
type input "20"
click at [385, 361] on input "number" at bounding box center [415, 370] width 131 height 29
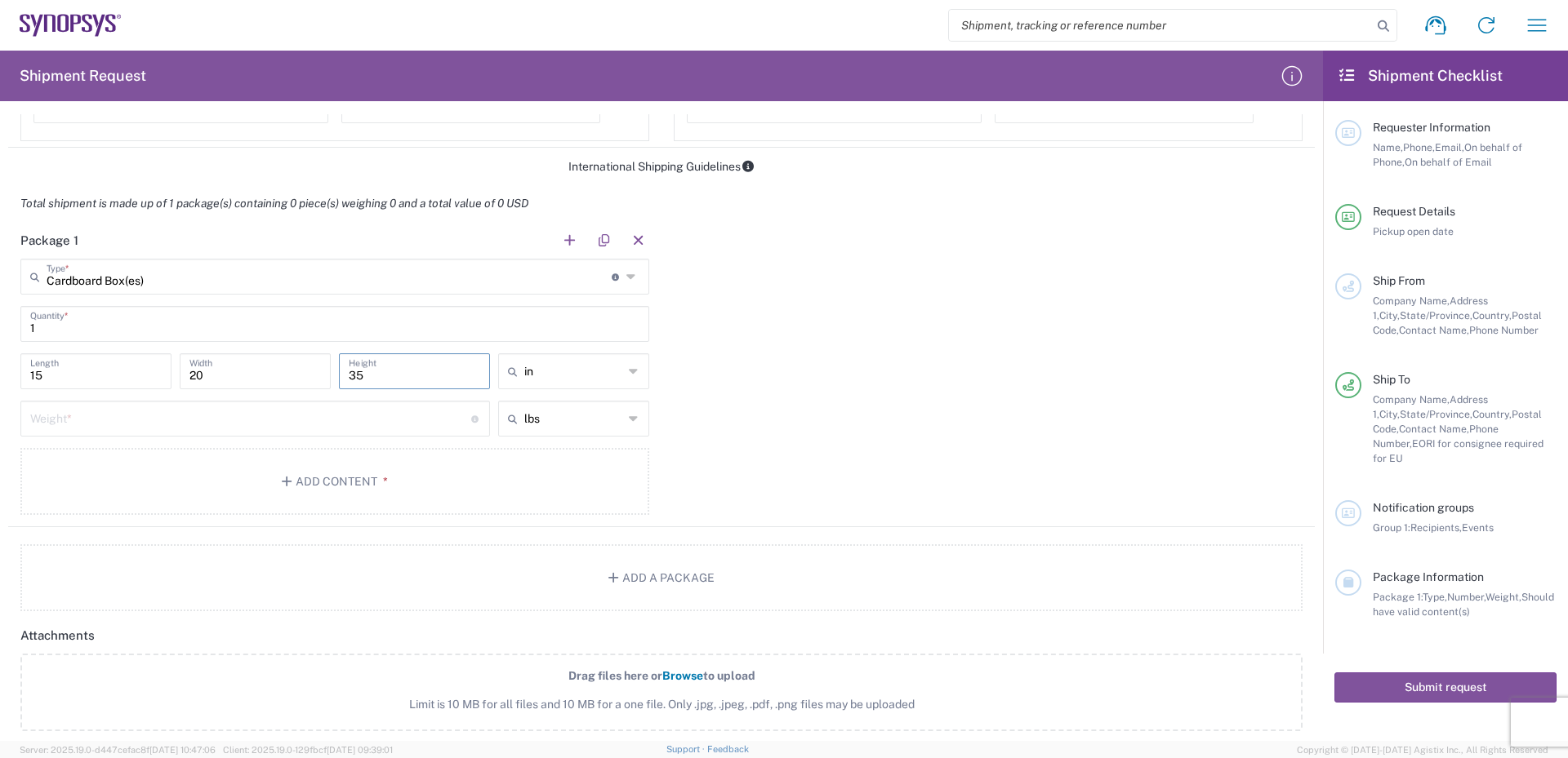
type input "35"
click at [629, 366] on icon at bounding box center [635, 370] width 11 height 26
click at [514, 431] on span "cm" at bounding box center [567, 433] width 146 height 25
type input "38.1"
type input "50.8"
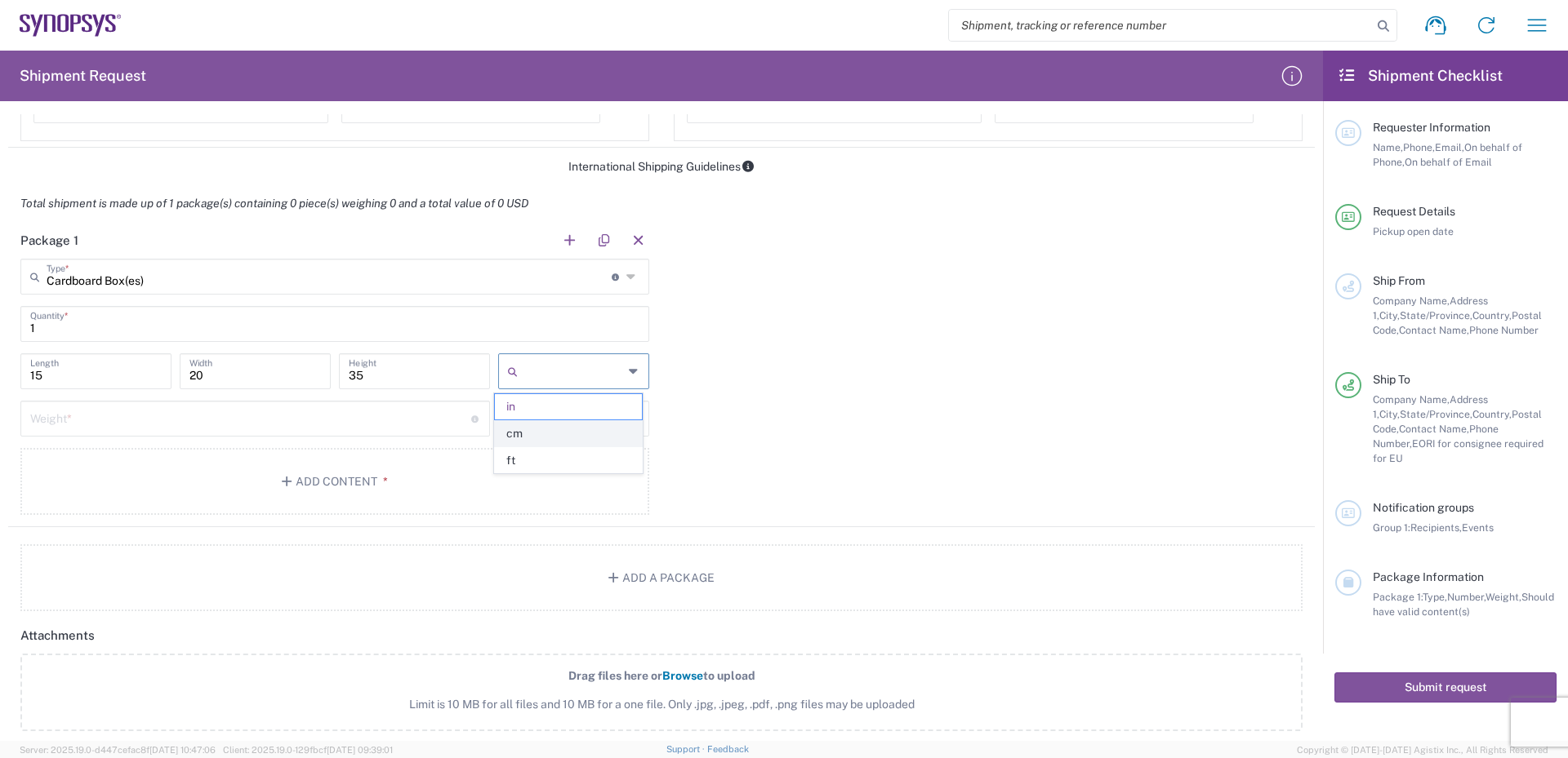
type input "88.9"
type input "cm"
drag, startPoint x: 72, startPoint y: 379, endPoint x: 11, endPoint y: 376, distance: 61.1
click at [11, 376] on main "Cardboard Box(es) Type * Material used to package goods Bale(s) Basket(s) Bolt(…" at bounding box center [335, 389] width 653 height 262
type input "15"
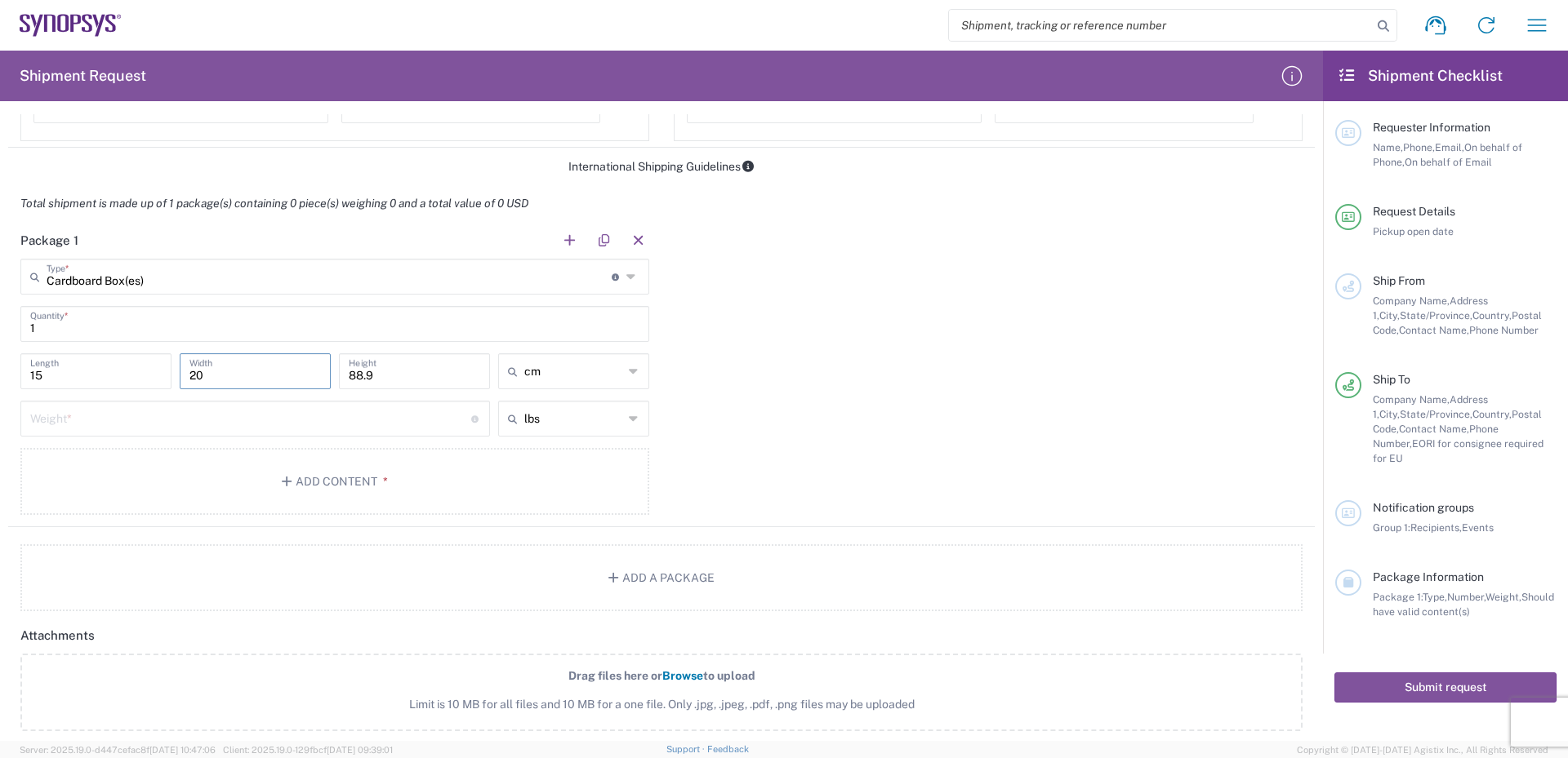
type input "20"
type input "35"
click at [575, 429] on input "lbs" at bounding box center [574, 418] width 99 height 26
click at [516, 480] on span "kgs" at bounding box center [567, 481] width 146 height 25
type input "kgs"
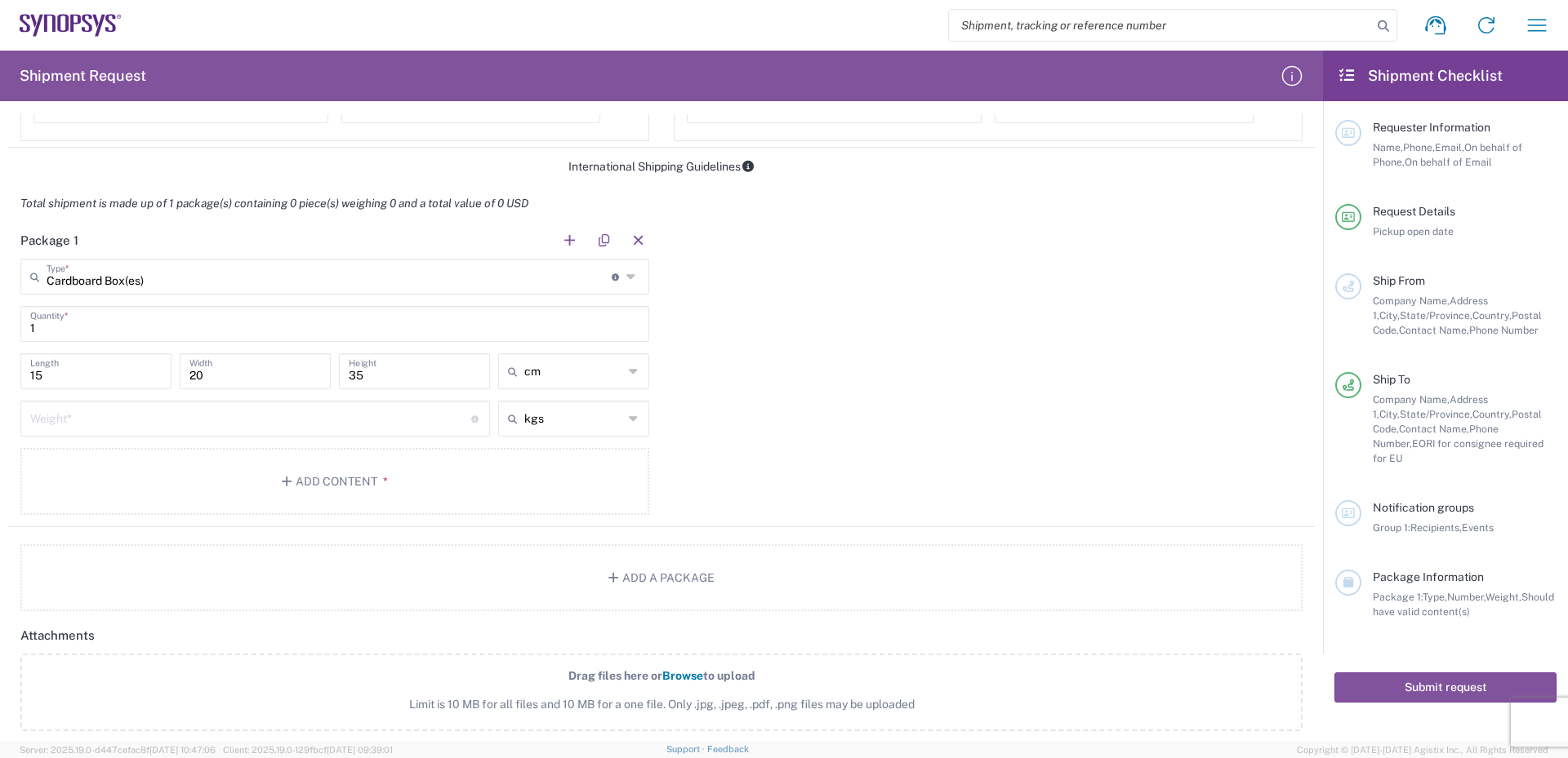
click at [288, 418] on input "number" at bounding box center [250, 417] width 441 height 29
type input "3.9"
click at [355, 484] on button "Add Content *" at bounding box center [335, 482] width 629 height 67
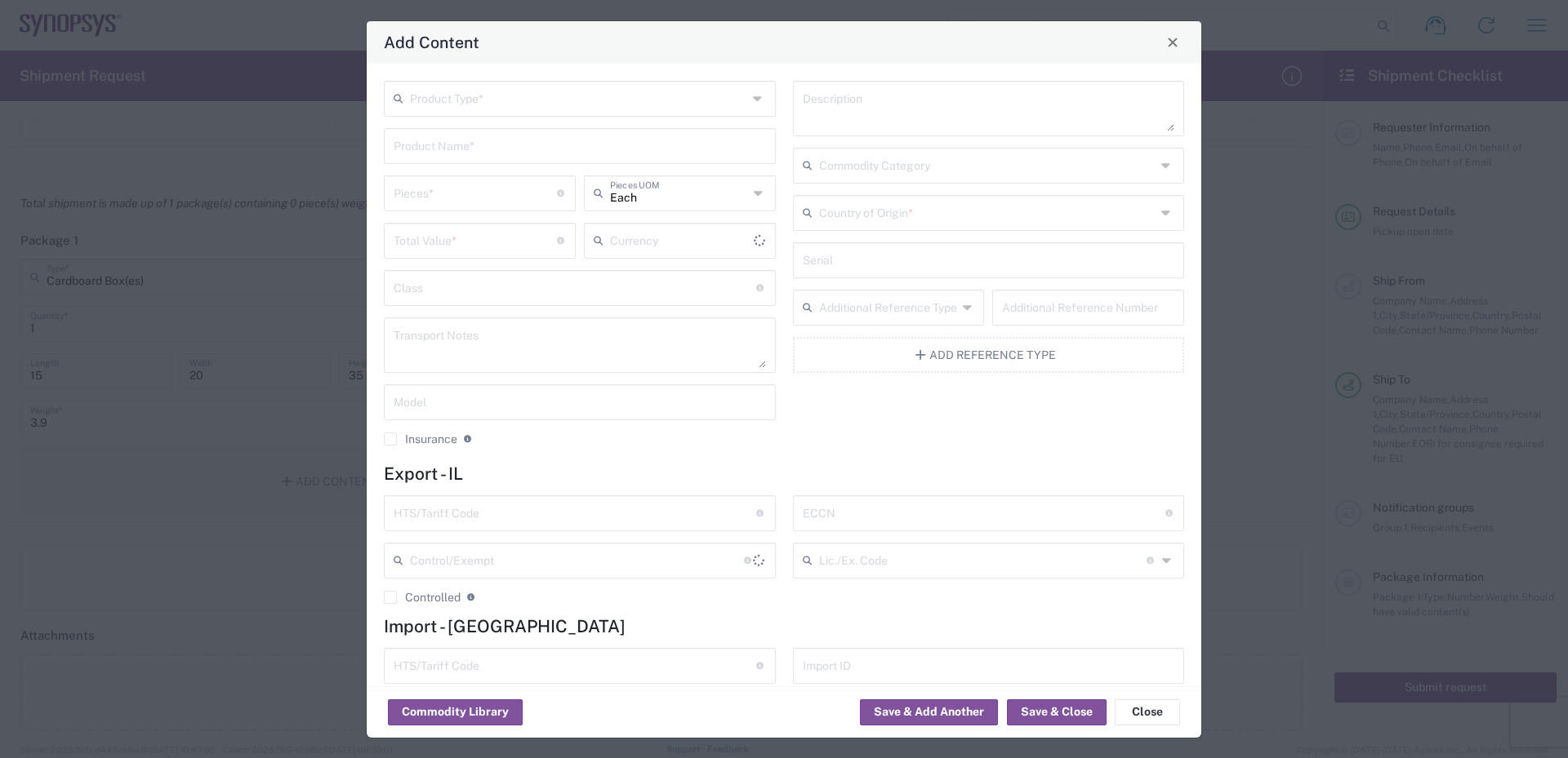
type input "US Dollar"
click at [468, 107] on input "text" at bounding box center [579, 98] width 337 height 29
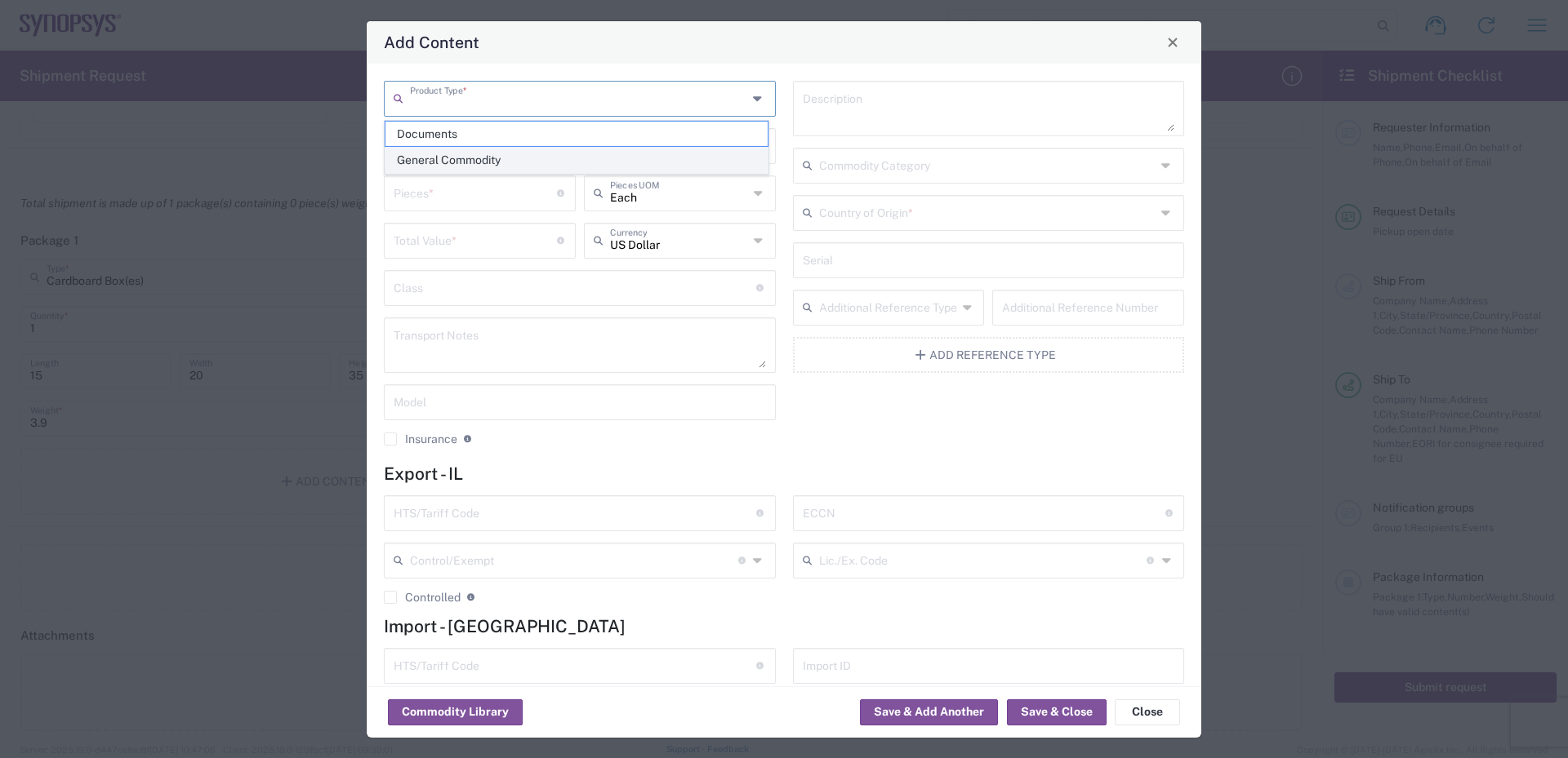
click at [446, 155] on span "General Commodity" at bounding box center [576, 161] width 382 height 25
type input "General Commodity"
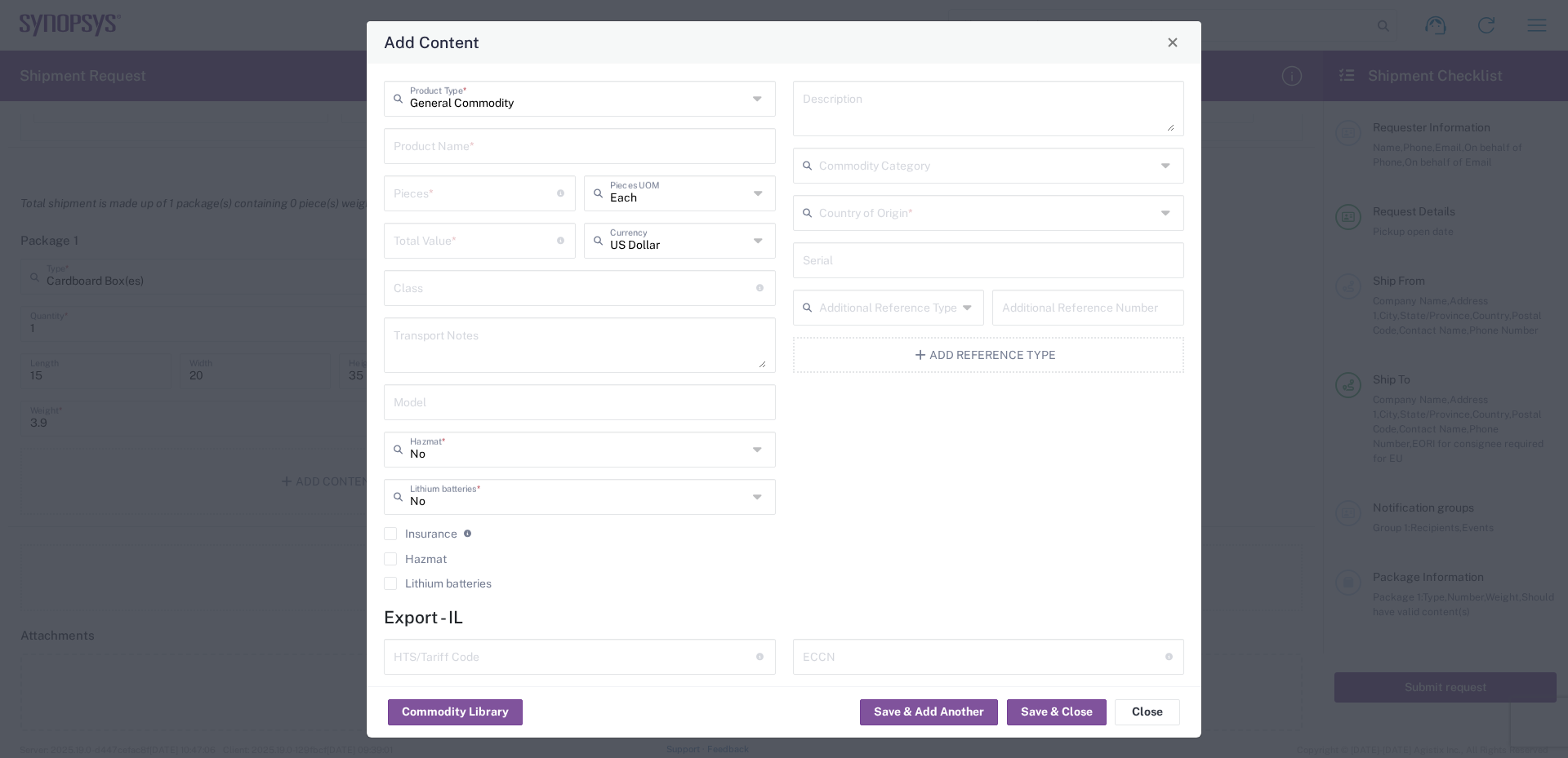
click at [438, 147] on input "text" at bounding box center [580, 145] width 372 height 29
click at [425, 144] on input "text" at bounding box center [580, 145] width 372 height 29
paste input "Fedor"
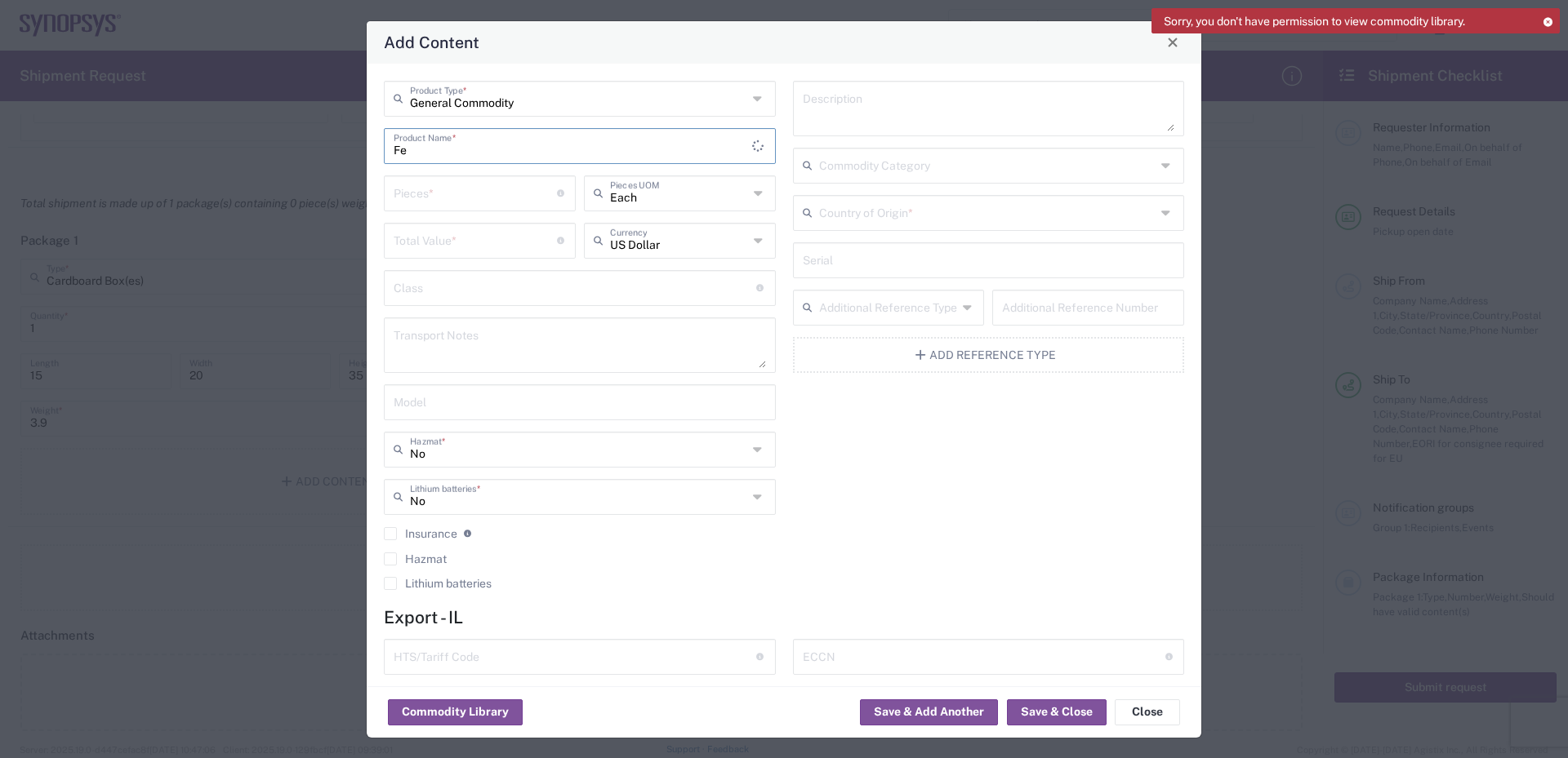
type input "F"
click at [426, 148] on input "text" at bounding box center [573, 145] width 358 height 29
paste input "MDAPSQ485"
click at [434, 191] on input "number" at bounding box center [476, 192] width 163 height 29
click at [531, 153] on input "MDAPSQ485" at bounding box center [573, 145] width 358 height 29
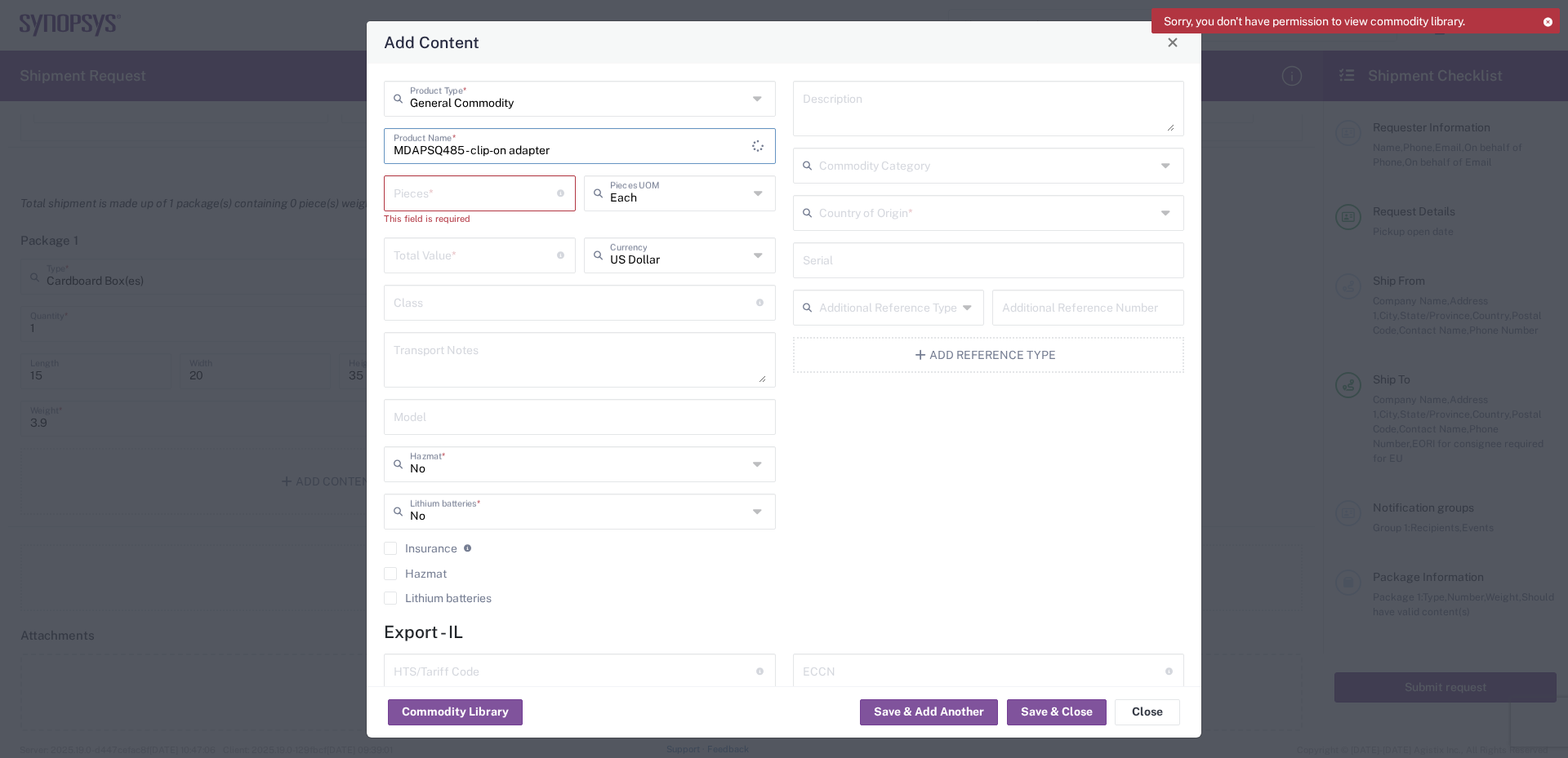
type input "MDAPSQ485 - clip-on adapter"
click at [488, 189] on input "number" at bounding box center [476, 192] width 163 height 29
type input "27"
click at [490, 242] on input "number" at bounding box center [476, 240] width 163 height 29
click at [507, 248] on input "number" at bounding box center [476, 240] width 163 height 29
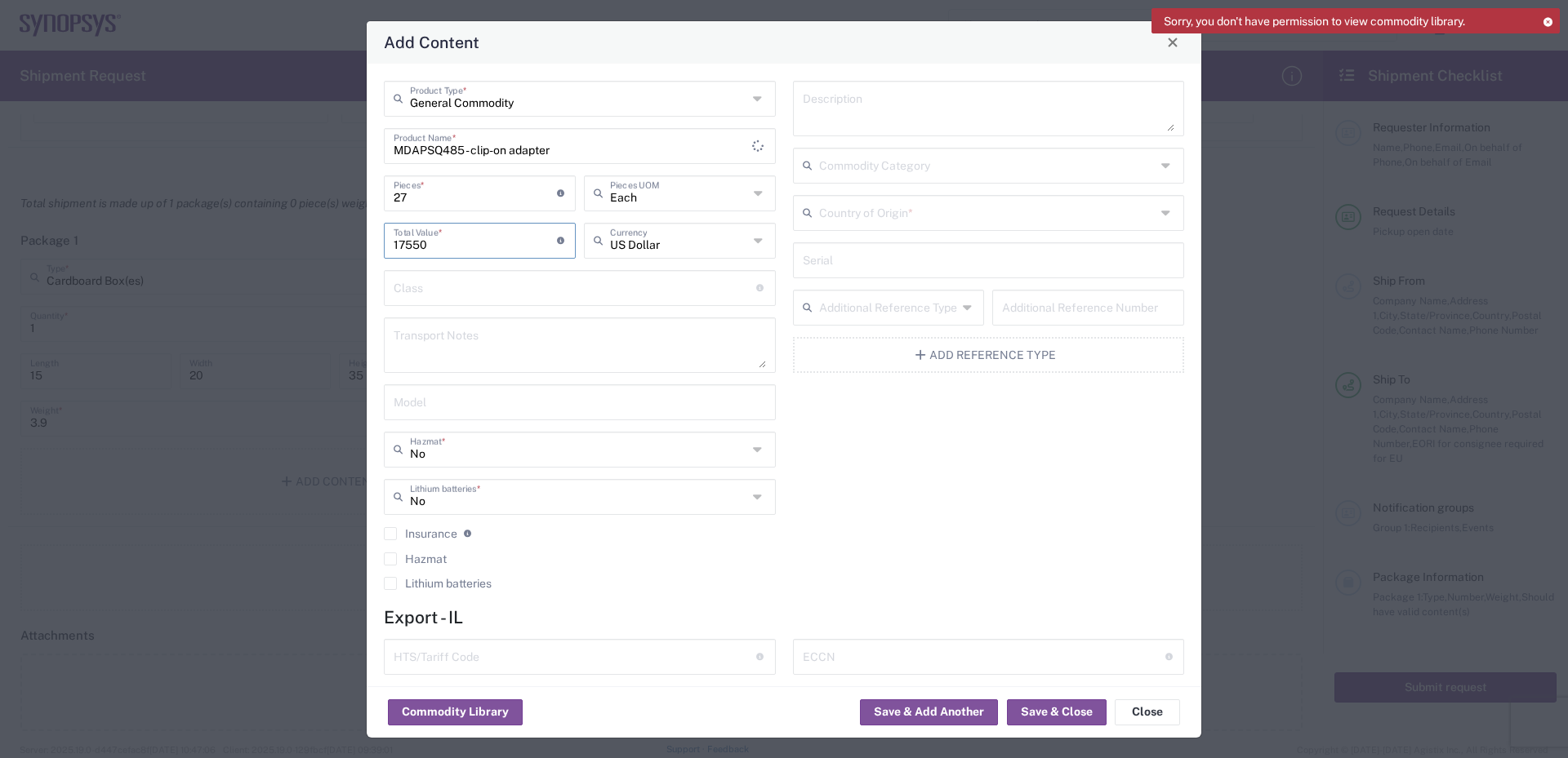
type input "17550"
click at [877, 213] on input "text" at bounding box center [988, 212] width 337 height 29
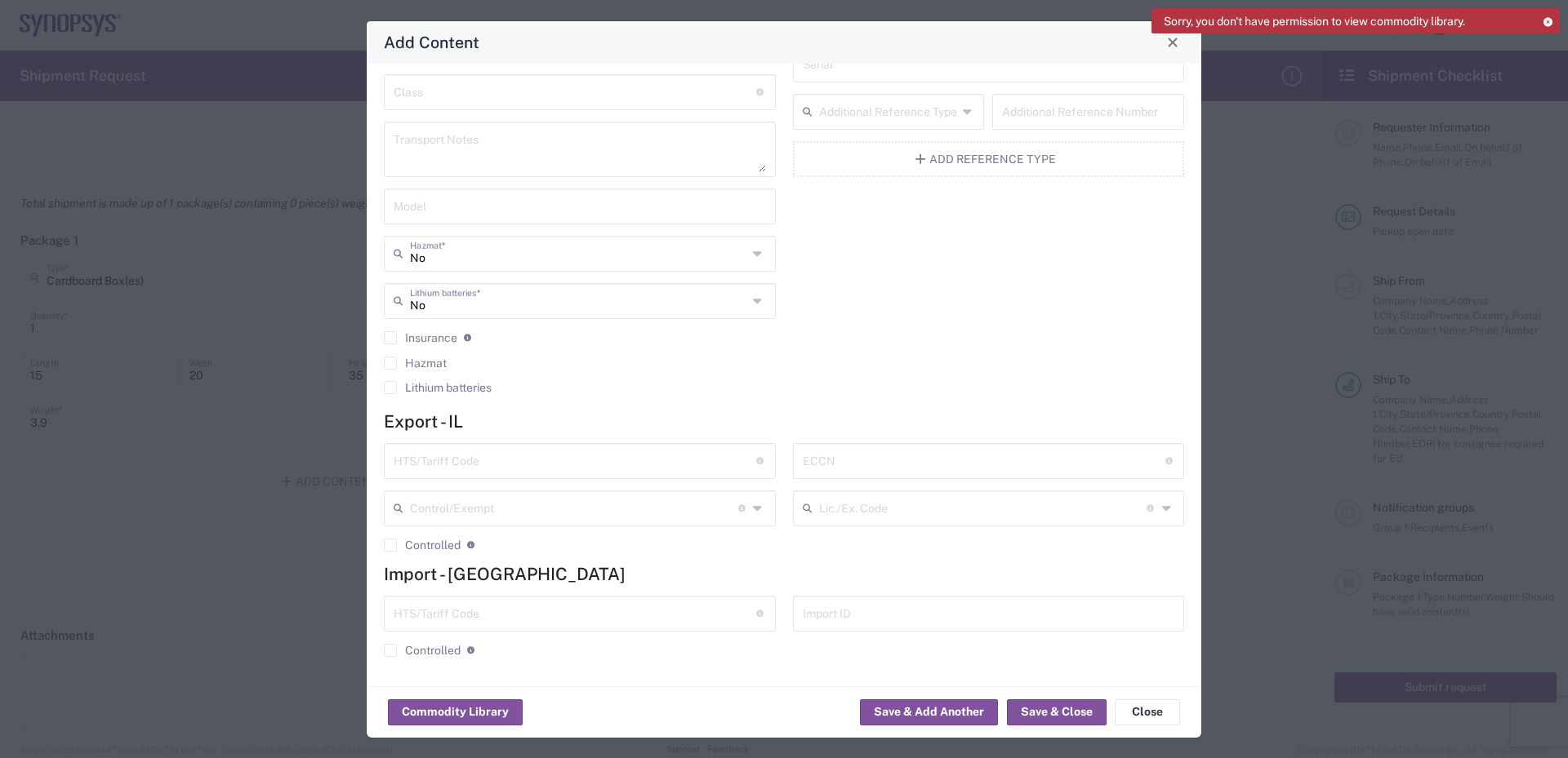
type input "Israel"
click at [485, 461] on input "text" at bounding box center [575, 460] width 363 height 29
type input "9030820000"
click at [893, 459] on input "text" at bounding box center [984, 460] width 363 height 29
type input "3B992.b"
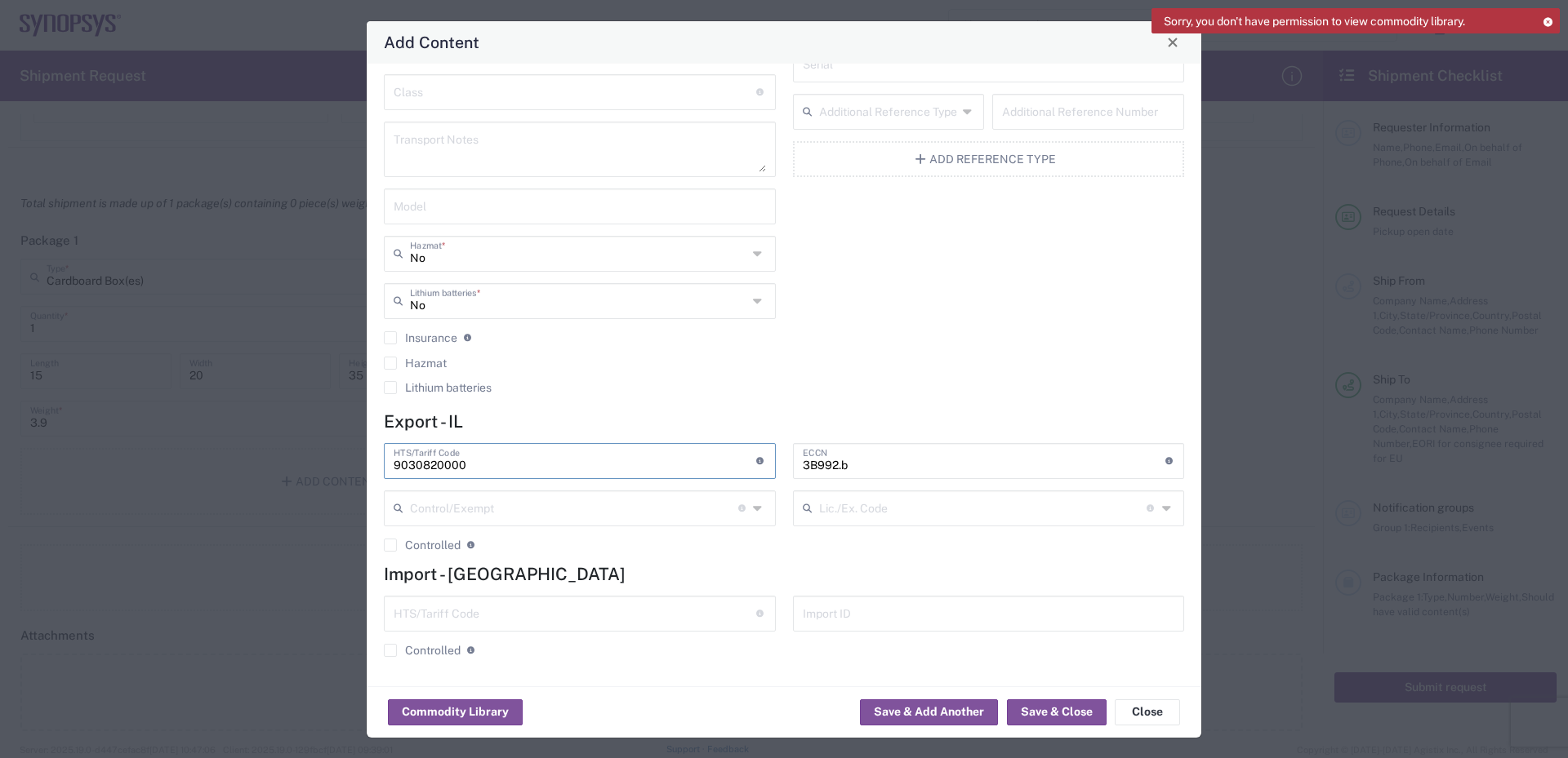
drag, startPoint x: 476, startPoint y: 465, endPoint x: 367, endPoint y: 465, distance: 109.0
click at [367, 465] on div "General Commodity Product Type * MDAPSQ485 - clip-on adapter Product Name * 27 …" at bounding box center [784, 375] width 835 height 623
click at [472, 618] on input "text" at bounding box center [575, 613] width 363 height 29
paste input "9030820000"
type input "9030820000"
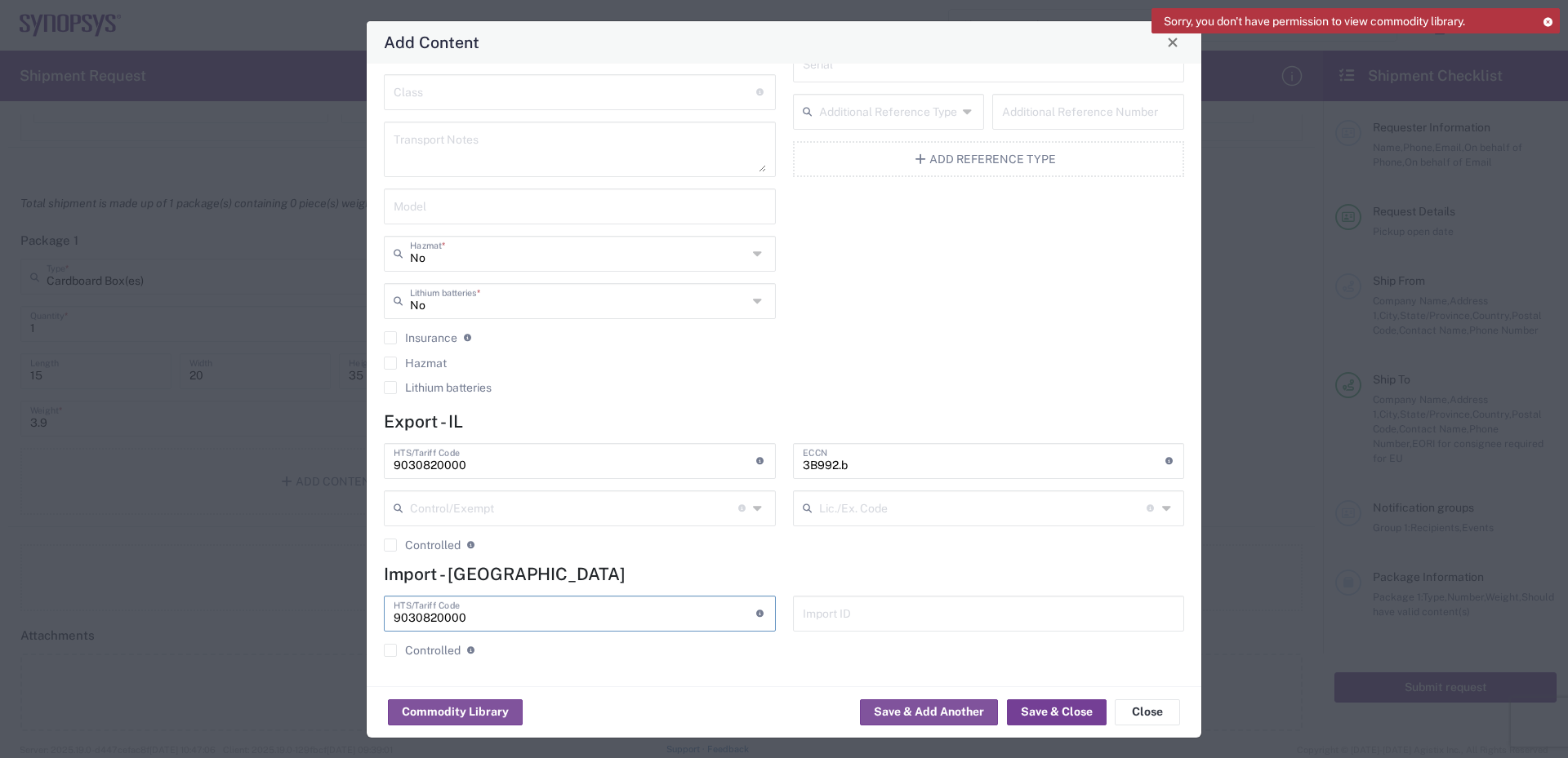
click at [1049, 712] on button "Save & Close" at bounding box center [1056, 712] width 100 height 26
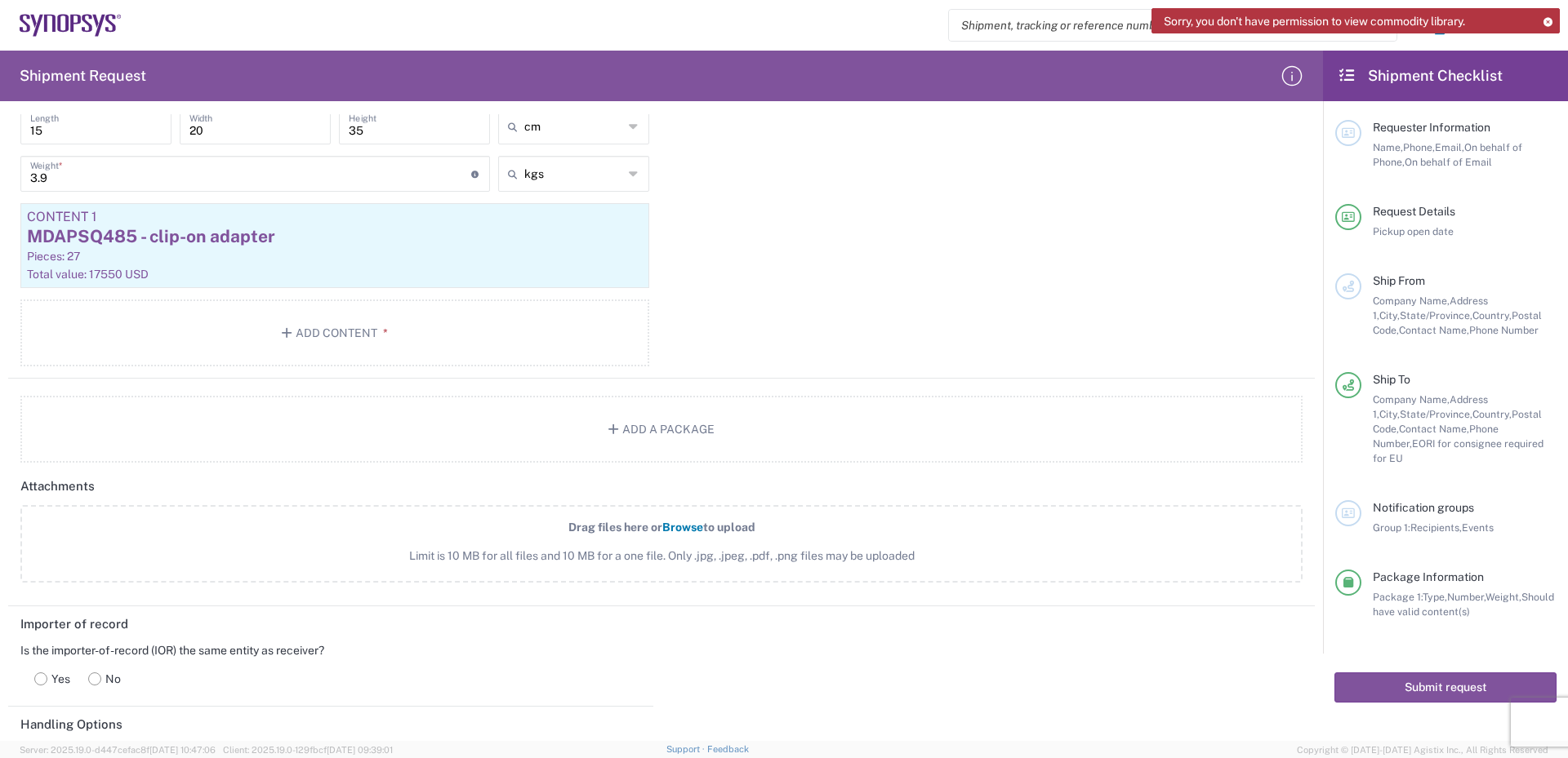
scroll to position [1551, 0]
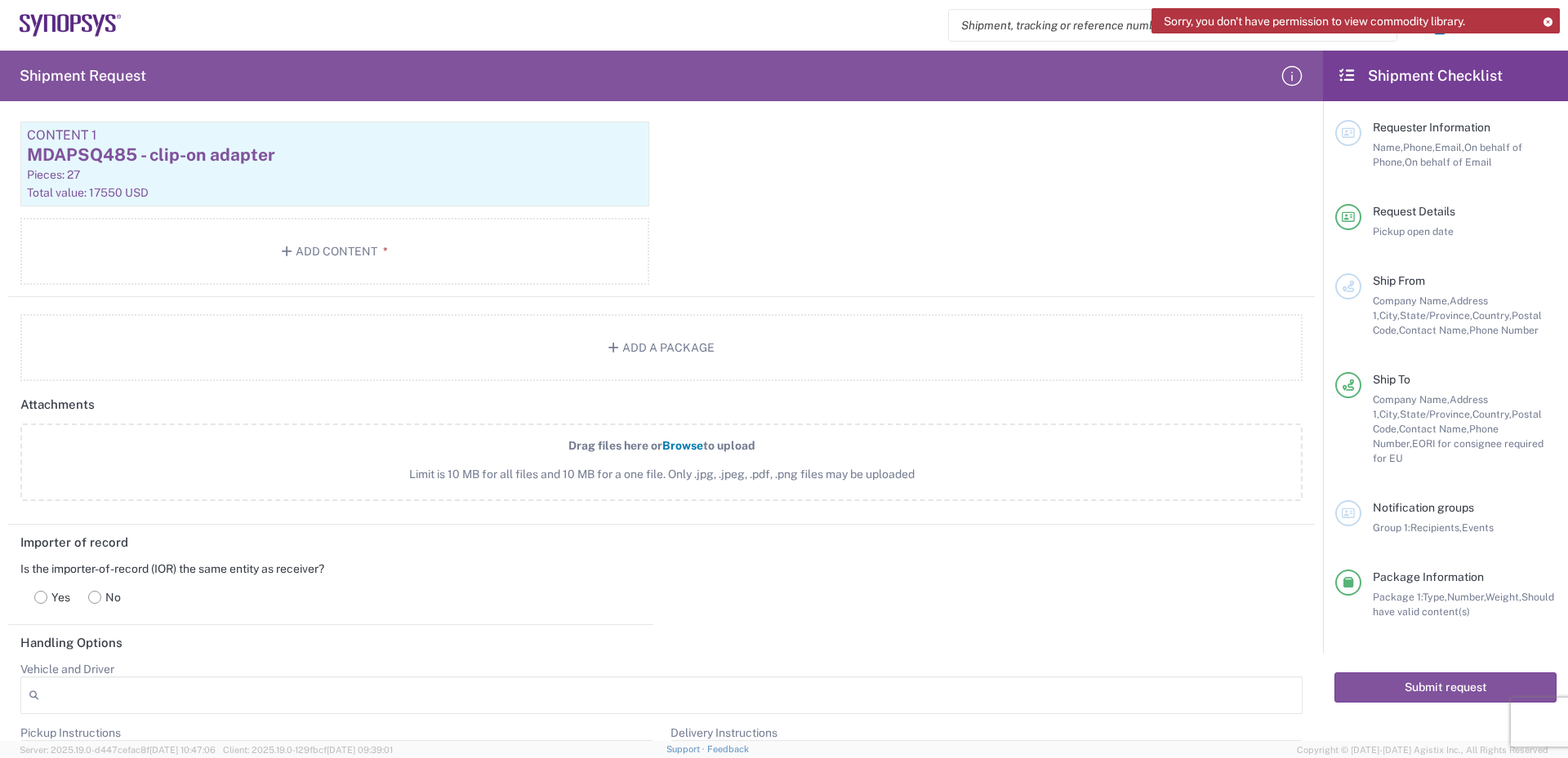
click at [679, 444] on span "Browse" at bounding box center [682, 445] width 40 height 13
click at [0, 0] on input "Drag files here or Browse to upload Limit is 10 MB for all files and 10 MB for …" at bounding box center [0, 0] width 0 height 0
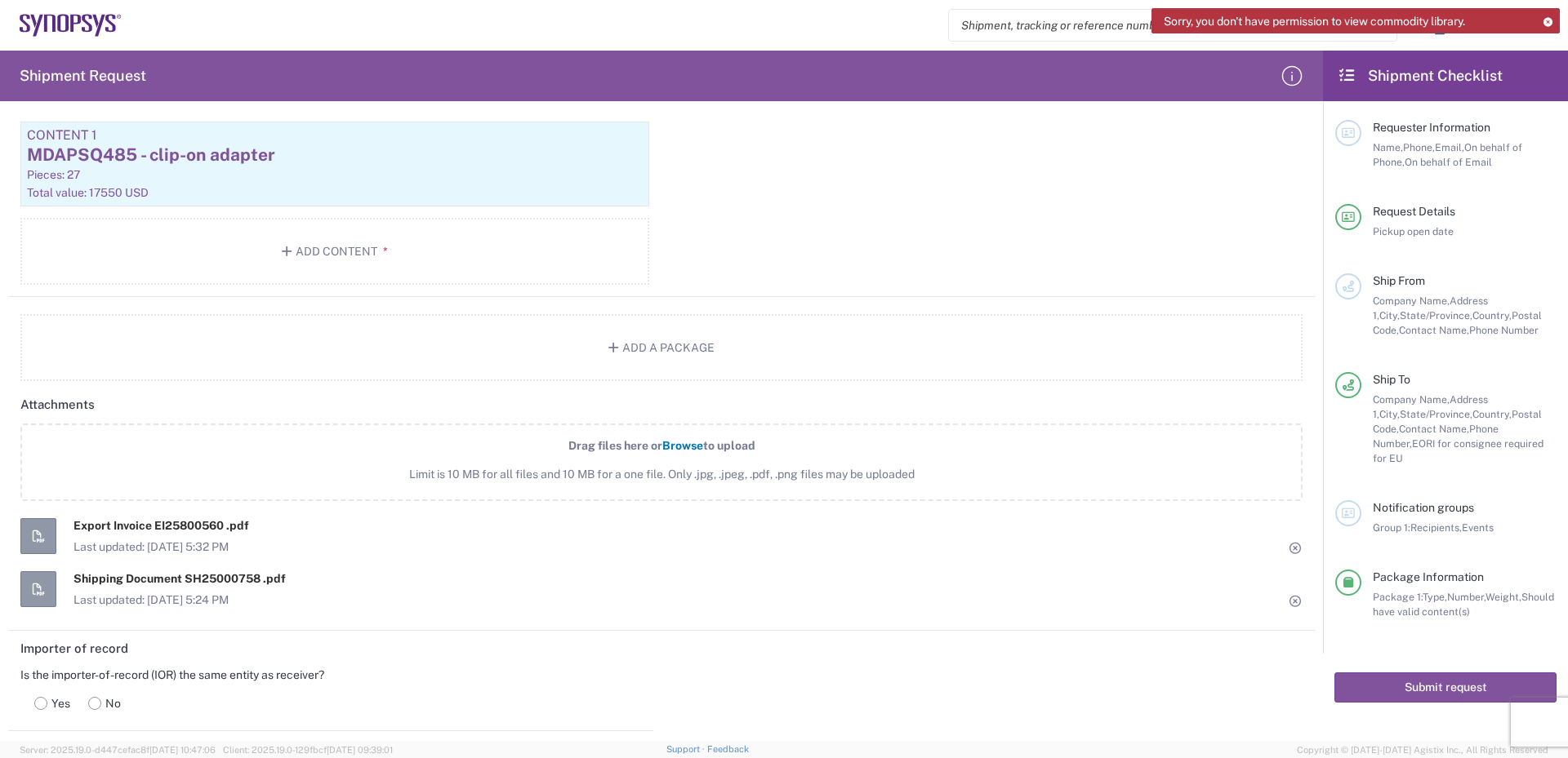
click at [1547, 20] on icon at bounding box center [1547, 22] width 12 height 9
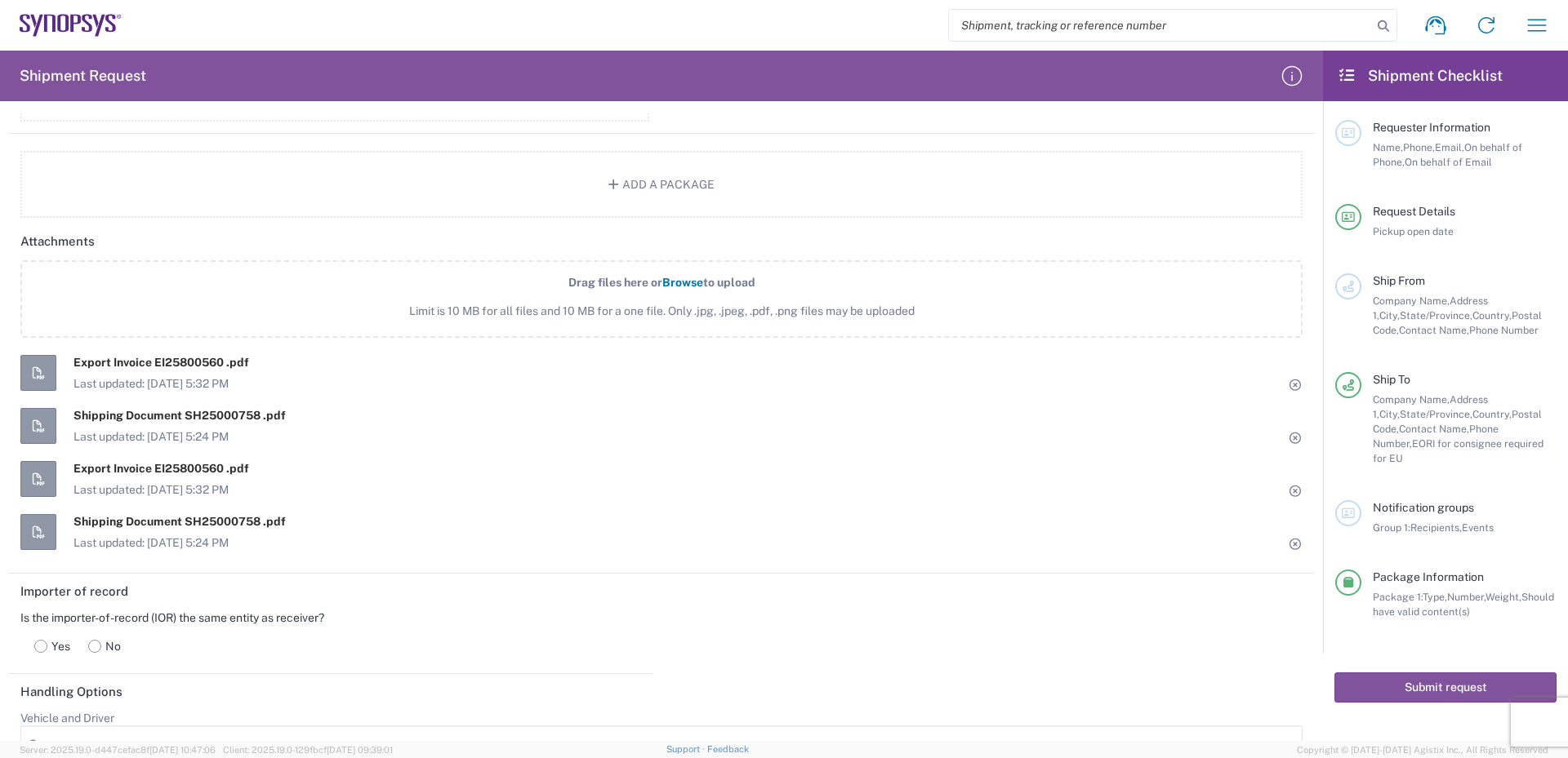
scroll to position [1796, 0]
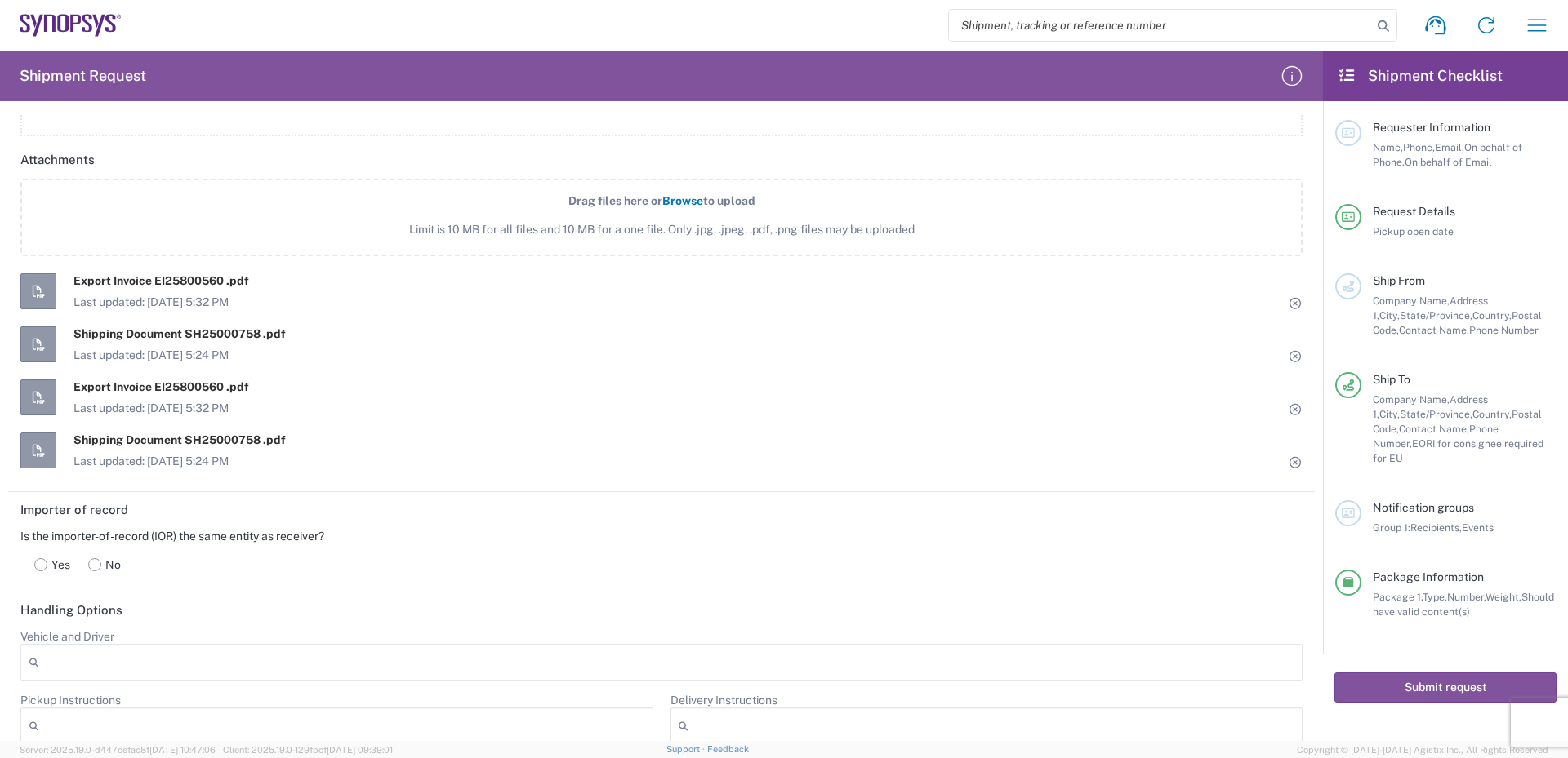
click at [1289, 303] on icon at bounding box center [1296, 303] width 14 height 12
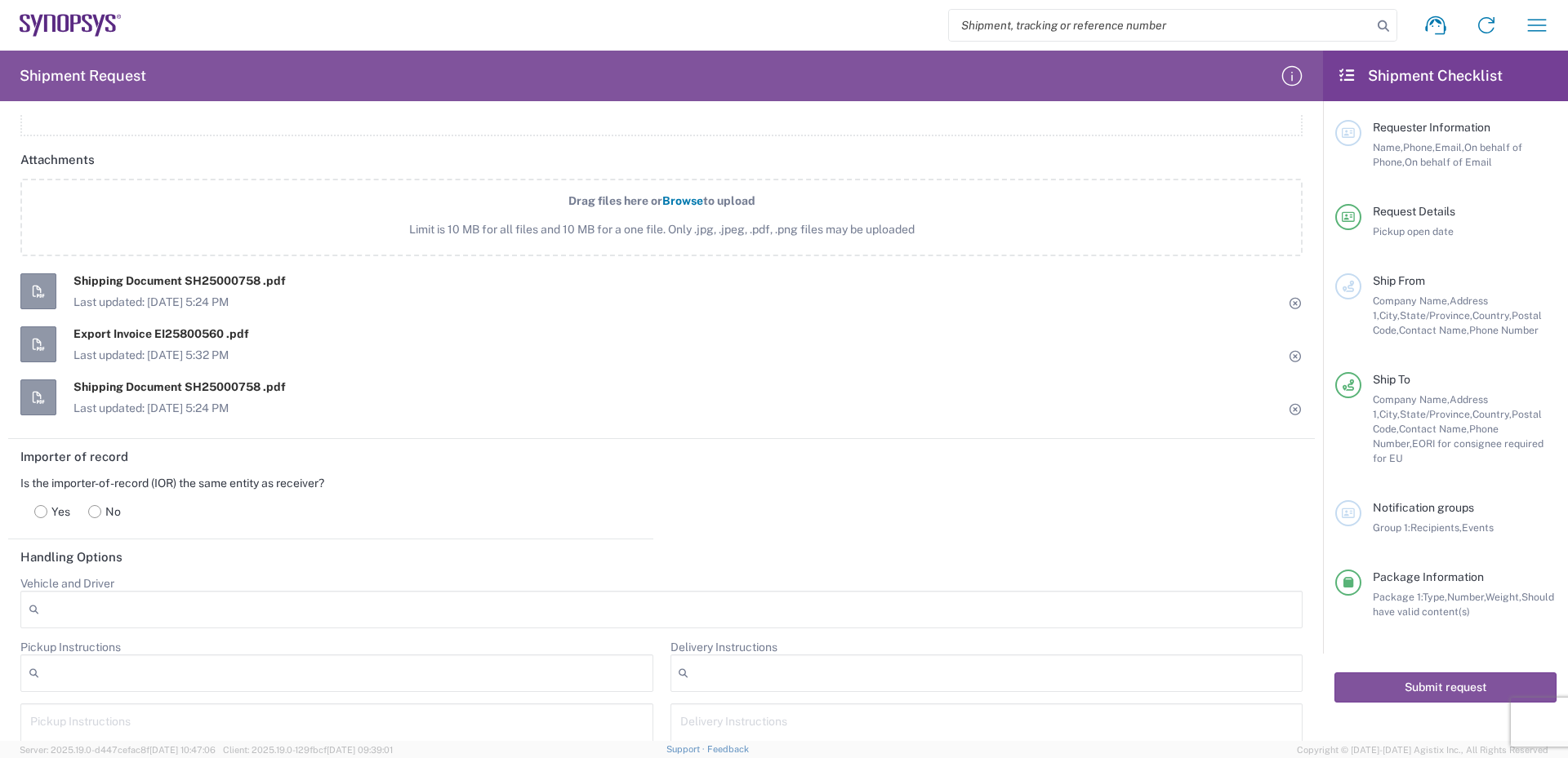
click at [1289, 308] on icon at bounding box center [1296, 303] width 14 height 12
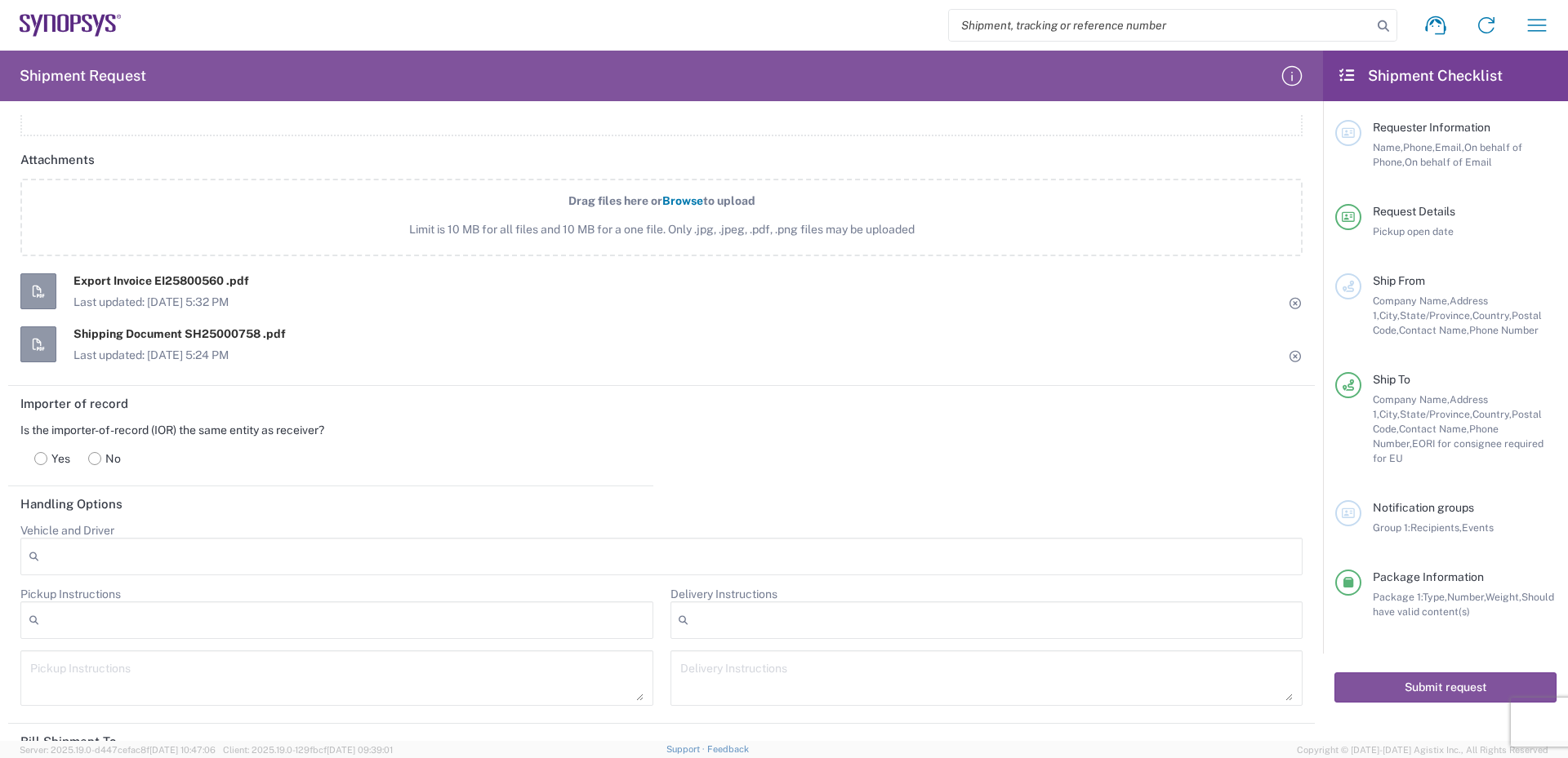
scroll to position [1959, 0]
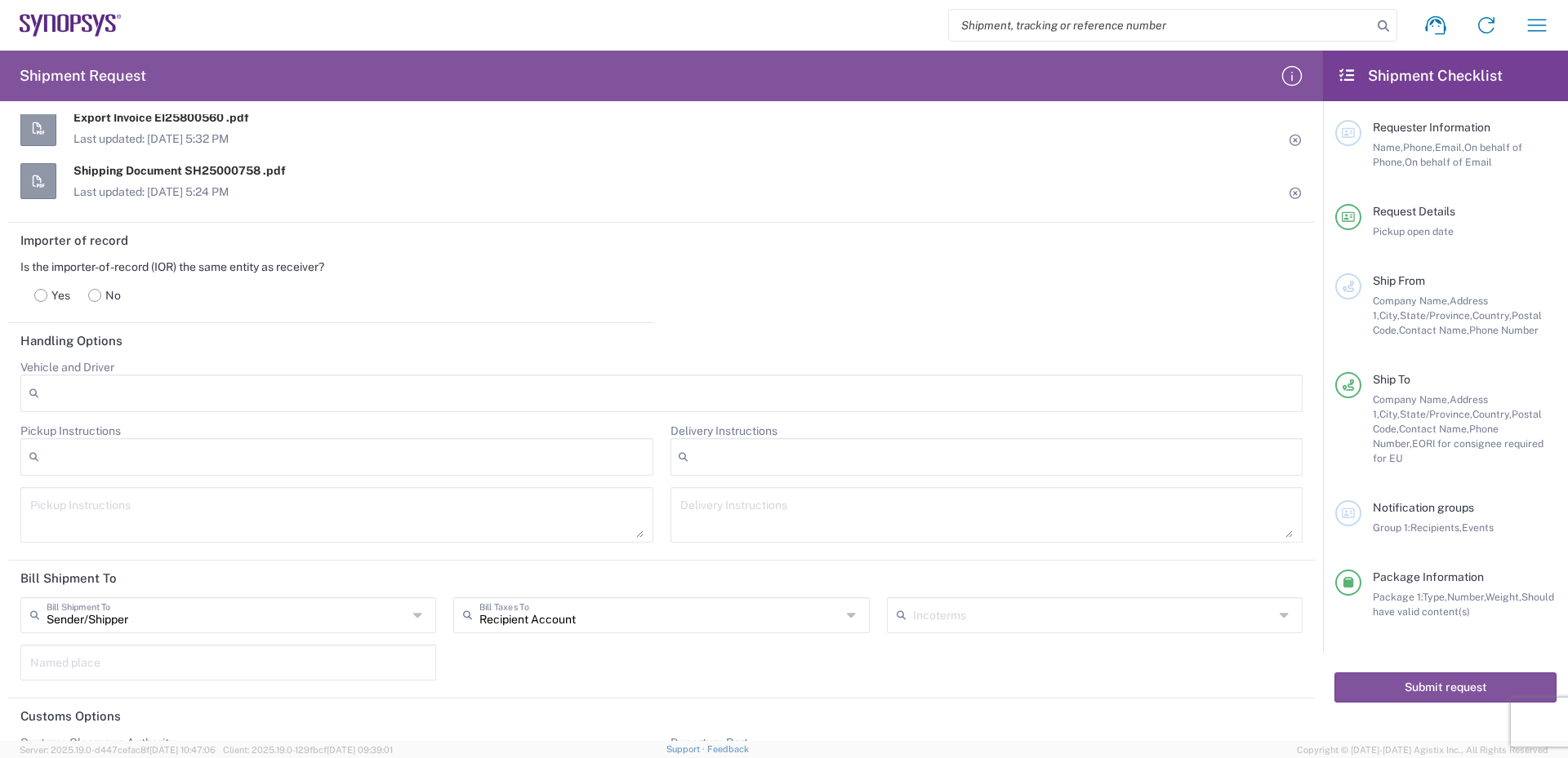
click at [46, 297] on rect at bounding box center [41, 295] width 13 height 13
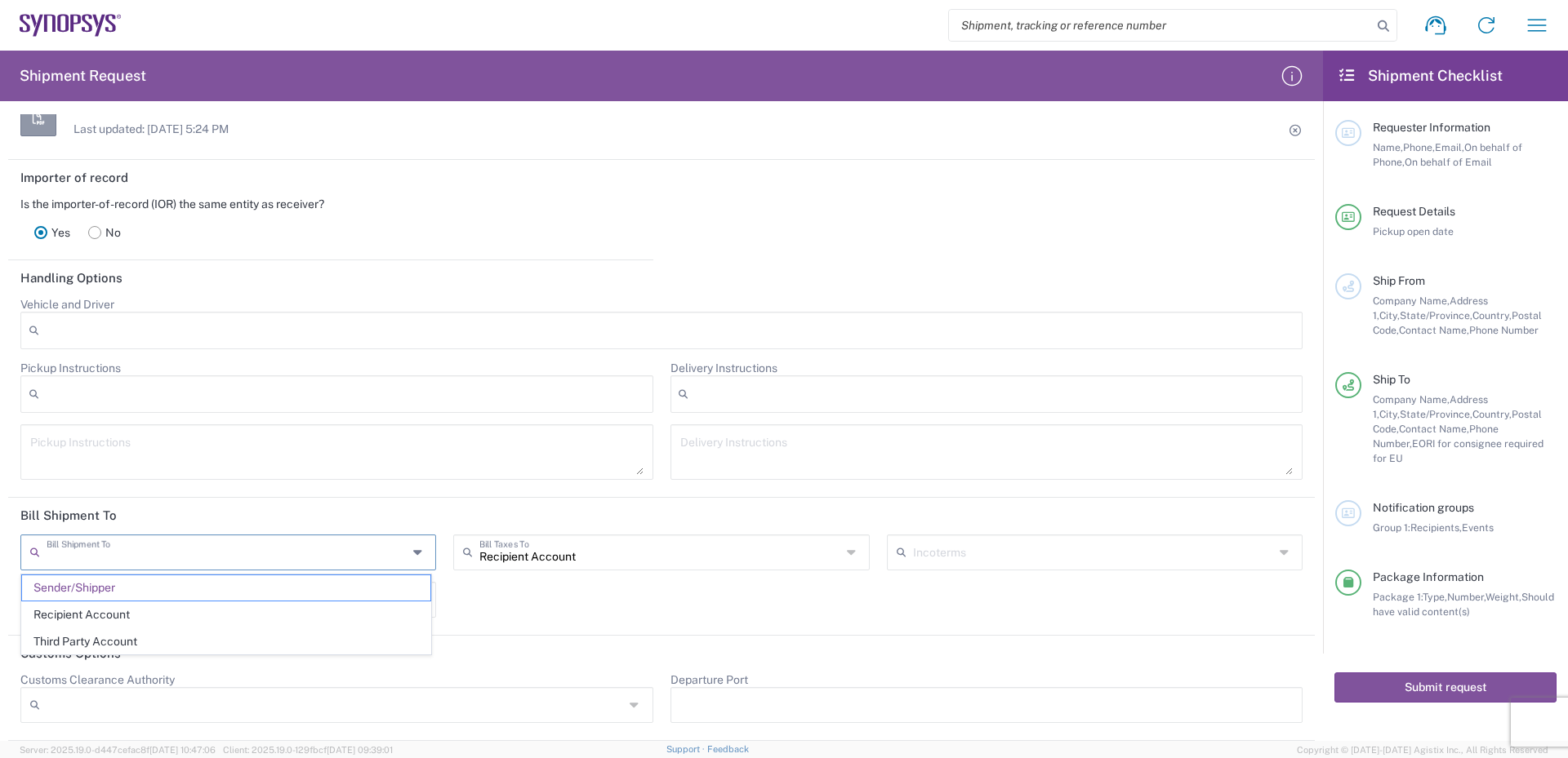
click at [190, 548] on input "text" at bounding box center [227, 552] width 361 height 29
click at [127, 618] on span "Recipient Account" at bounding box center [226, 614] width 408 height 25
type input "Recipient Account"
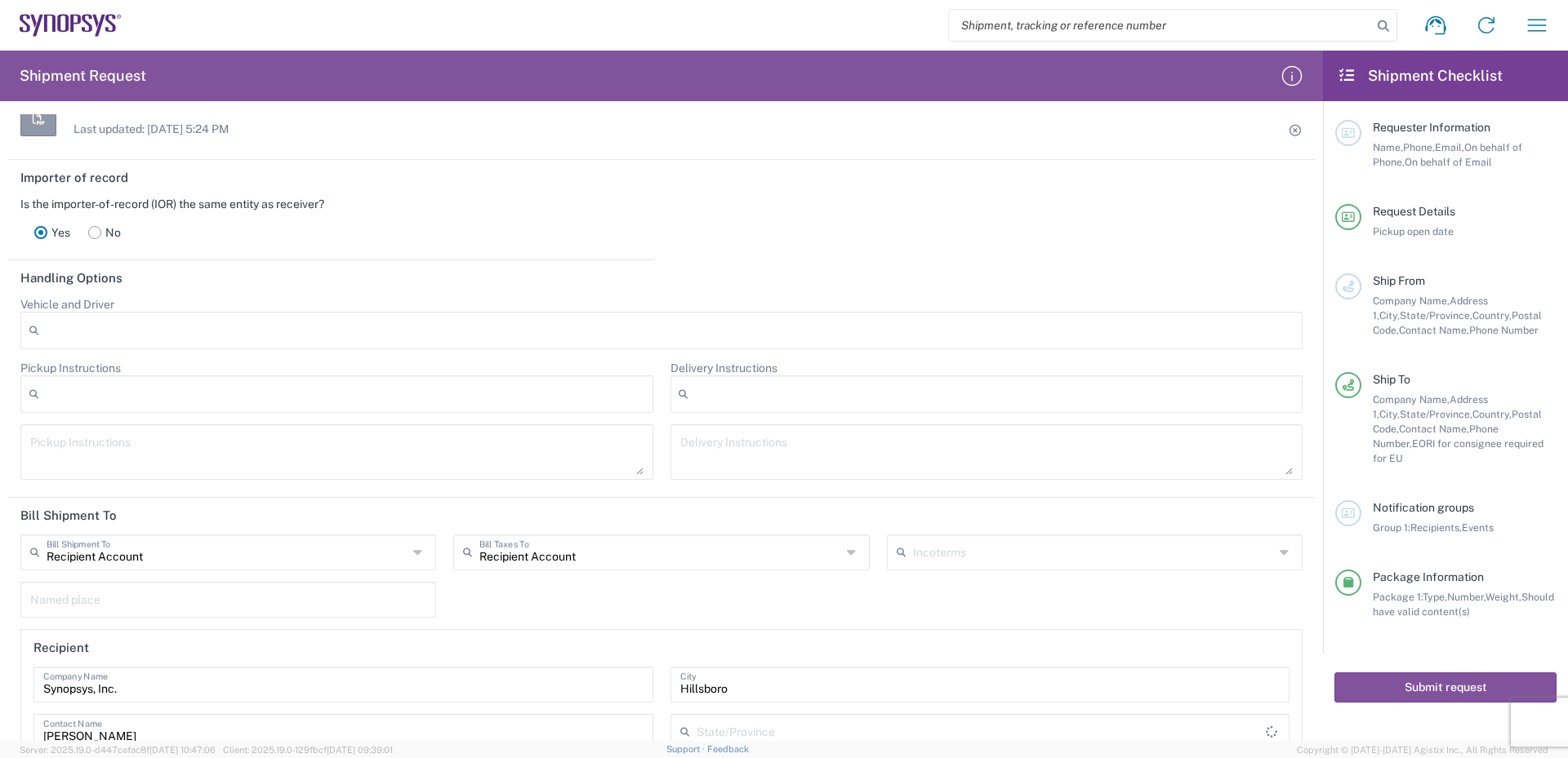
type input "[US_STATE]"
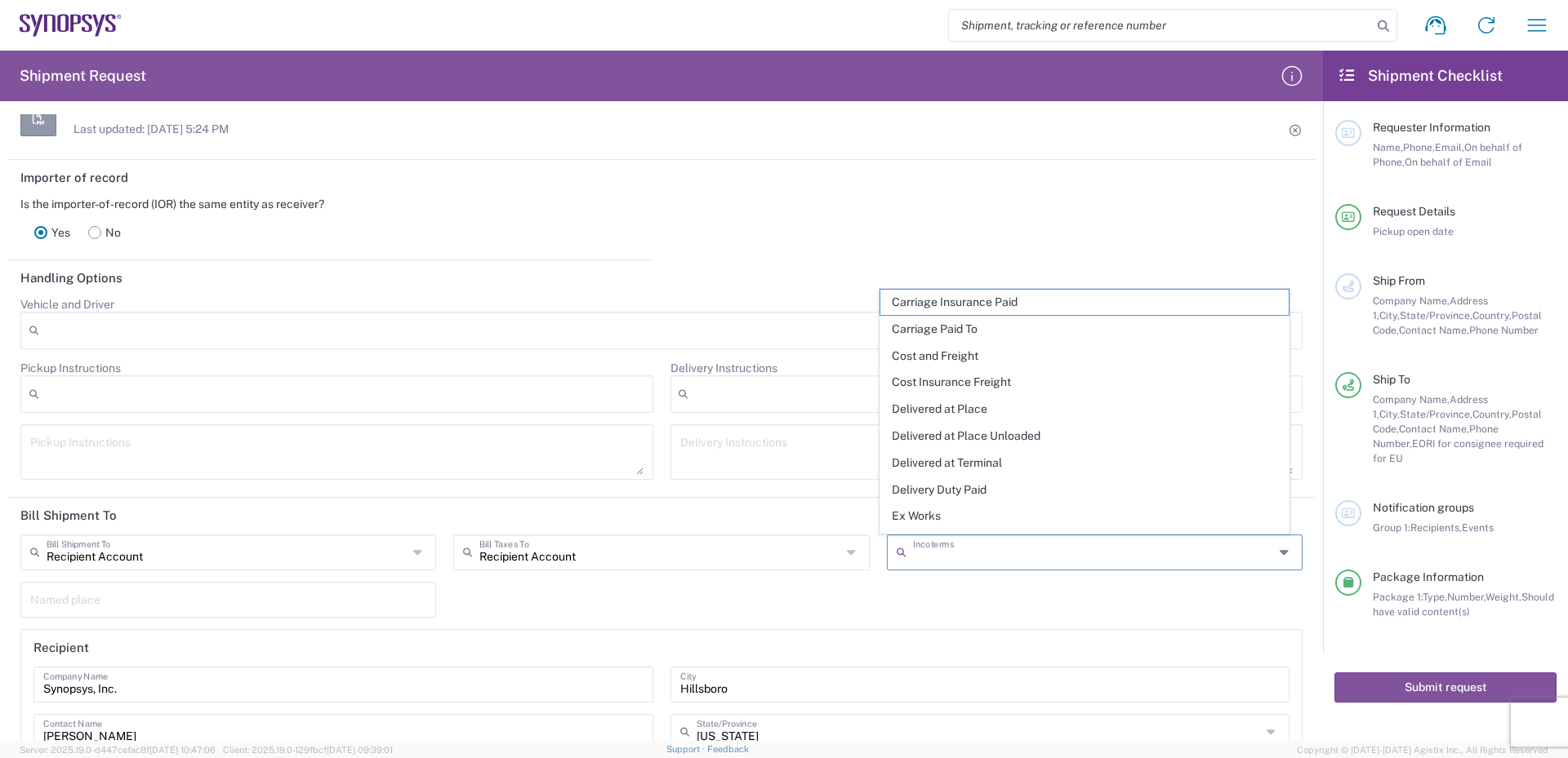
click at [938, 556] on input "text" at bounding box center [1093, 552] width 361 height 29
click at [926, 521] on span "Ex Works" at bounding box center [1084, 516] width 408 height 25
type input "Recipient Account"
type input "Ex Works"
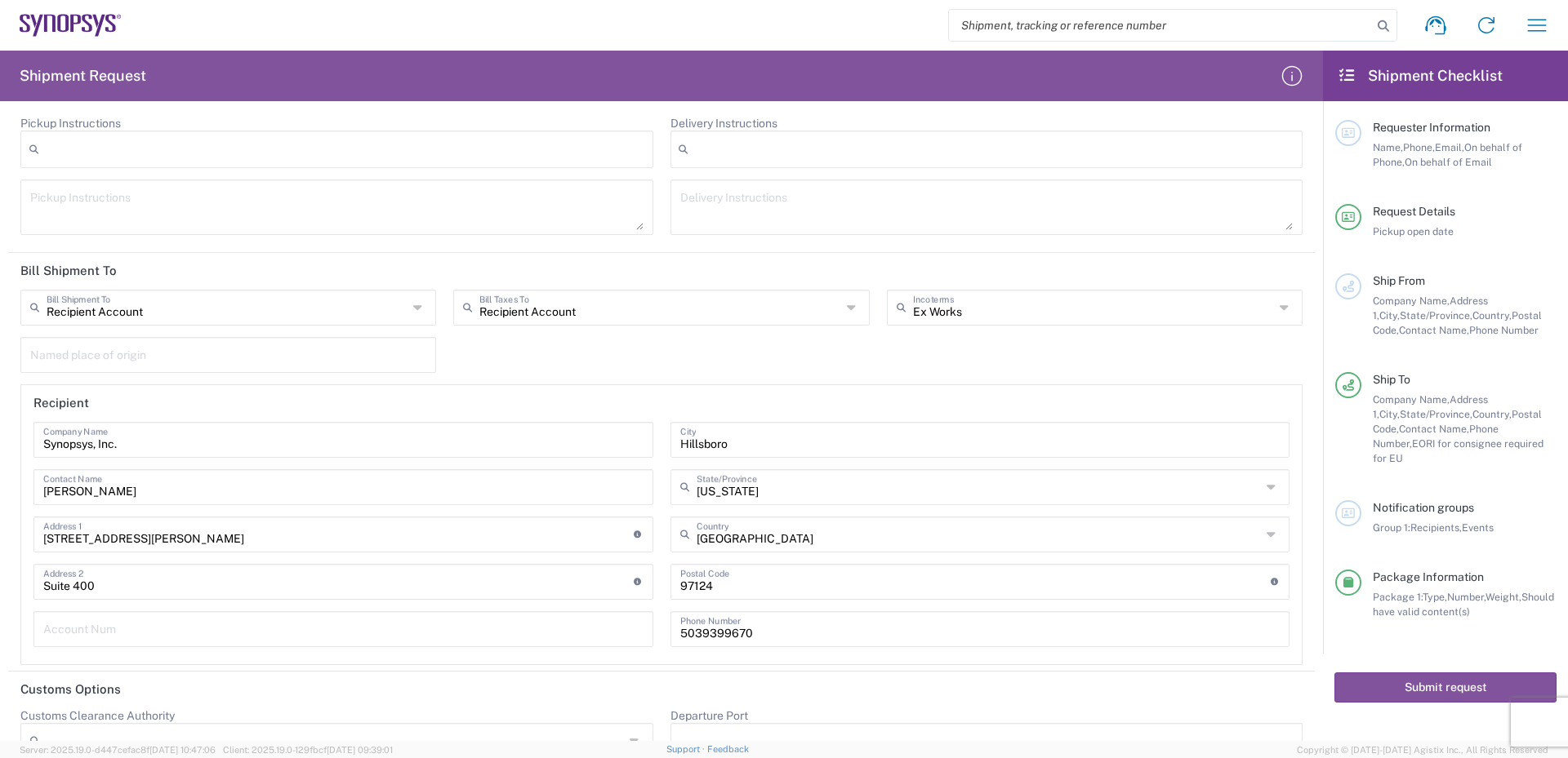
scroll to position [2303, 0]
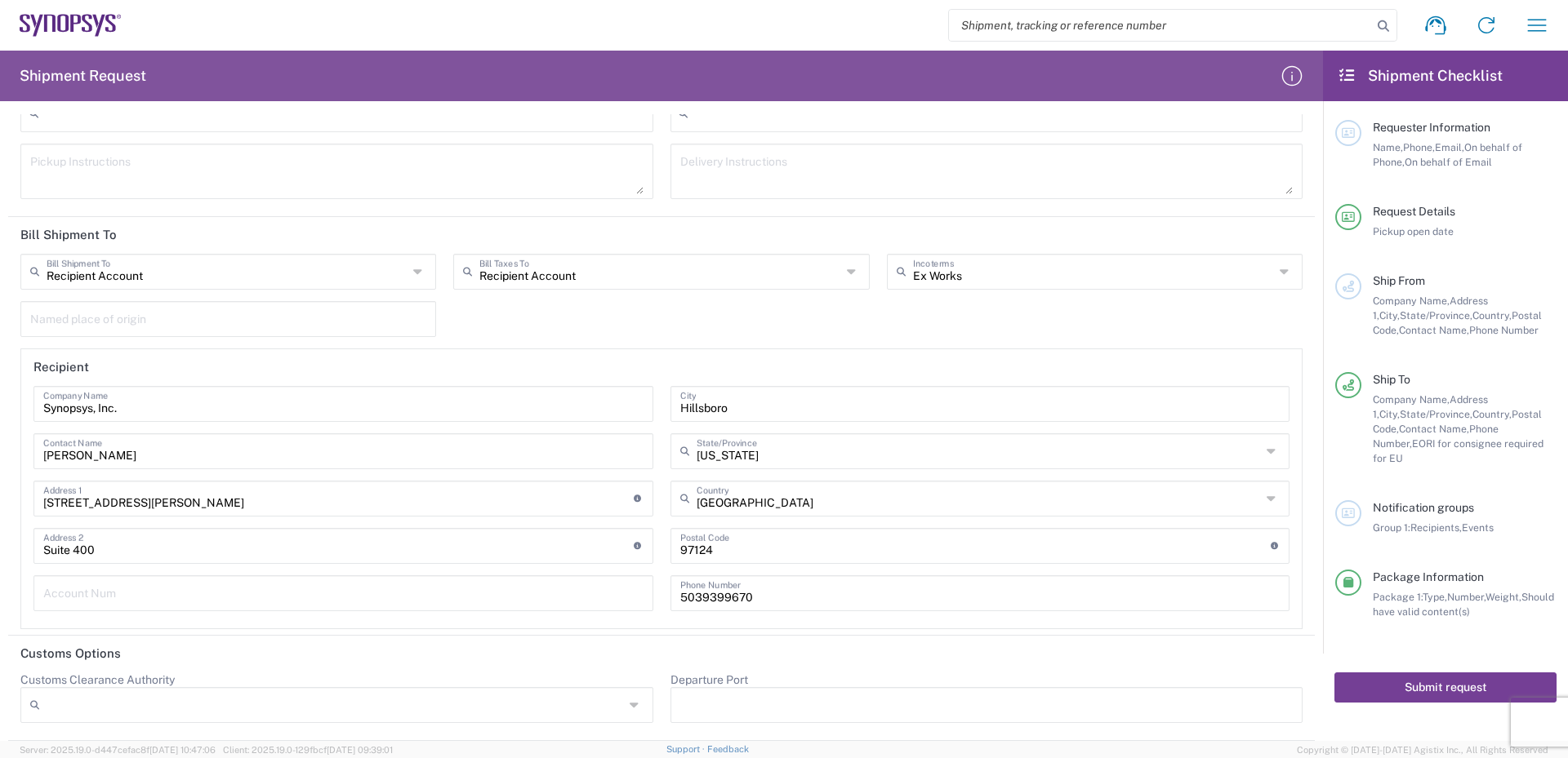
click at [1433, 675] on button "Submit request" at bounding box center [1445, 688] width 222 height 30
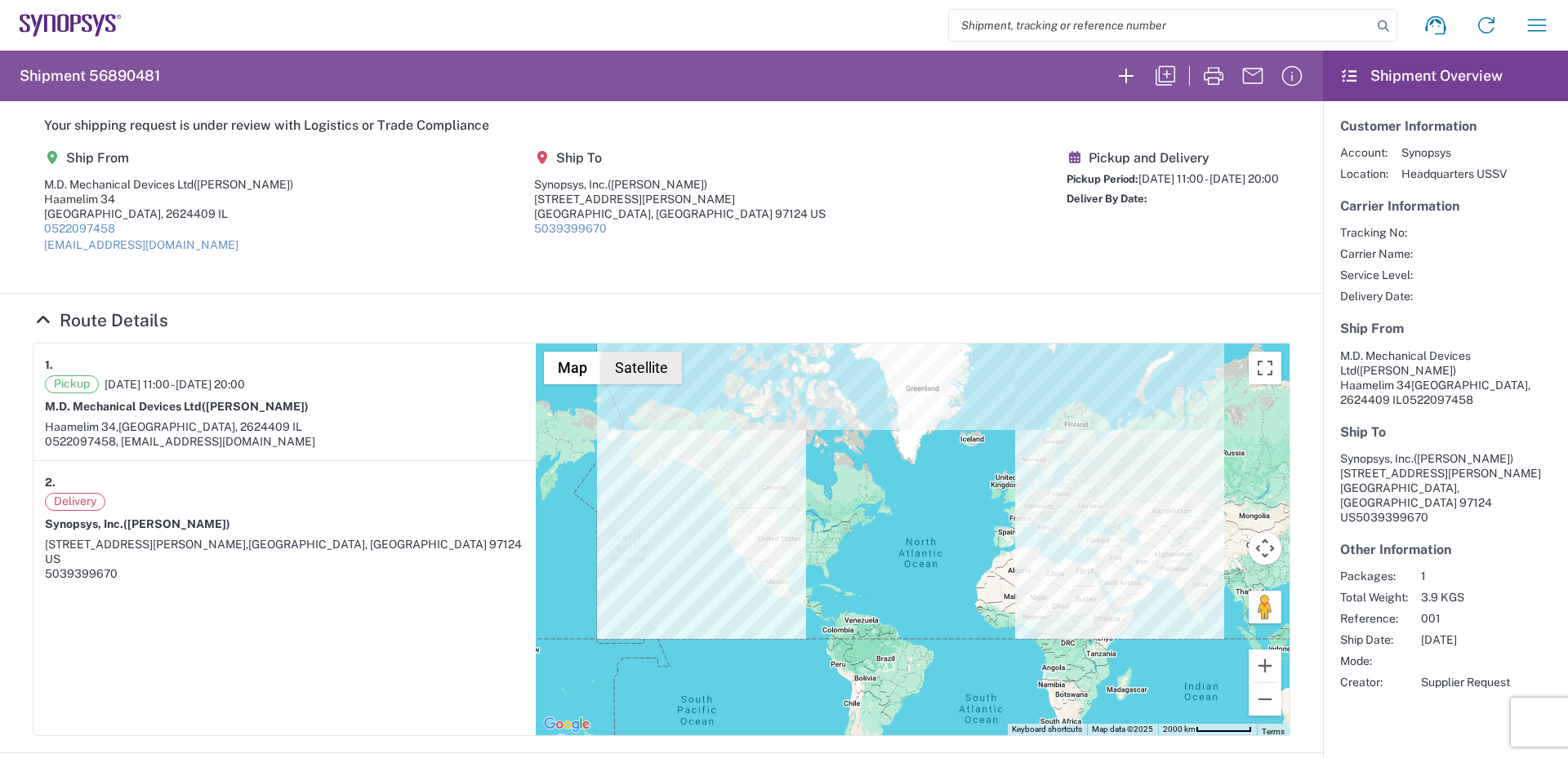
click at [635, 373] on button "Satellite" at bounding box center [642, 368] width 81 height 32
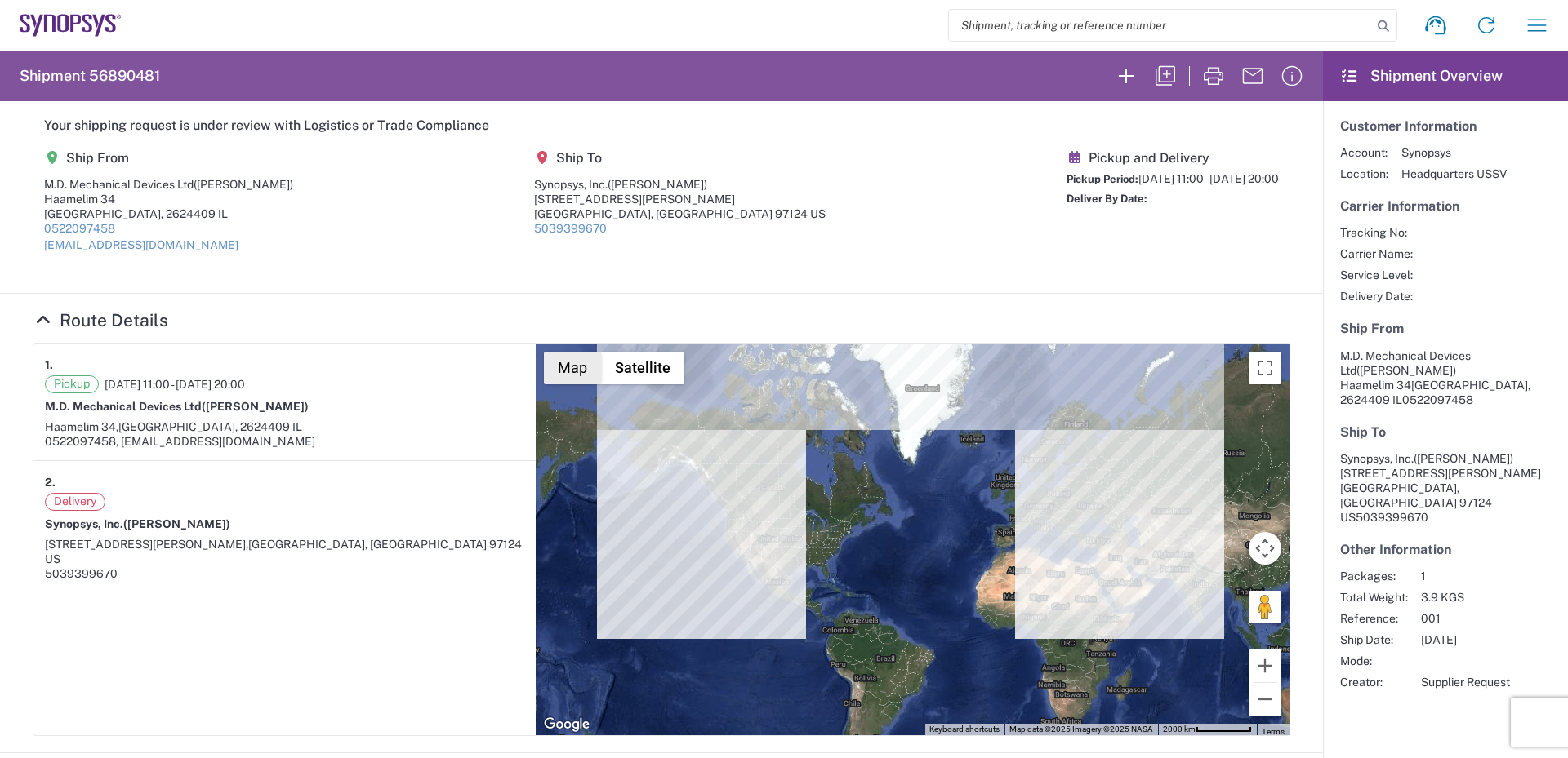
click at [564, 373] on button "Map" at bounding box center [573, 368] width 57 height 32
